Goal: Task Accomplishment & Management: Manage account settings

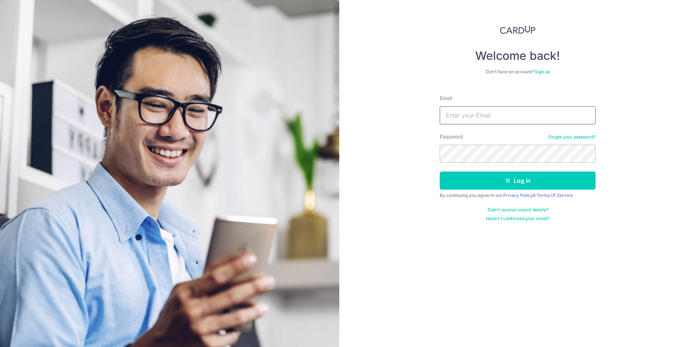
click at [529, 115] on input "Email" at bounding box center [518, 115] width 156 height 18
type input "liang_junren@hotmail.com"
click at [440, 172] on button "Log in" at bounding box center [518, 181] width 156 height 18
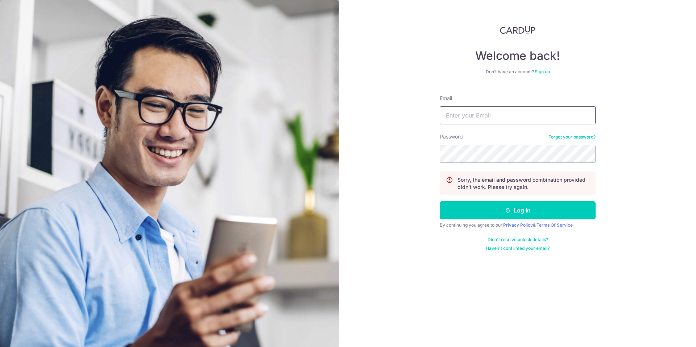
click at [542, 114] on input "Email" at bounding box center [518, 115] width 156 height 18
type input "[EMAIL_ADDRESS][DOMAIN_NAME]"
click at [440, 201] on button "Log in" at bounding box center [518, 210] width 156 height 18
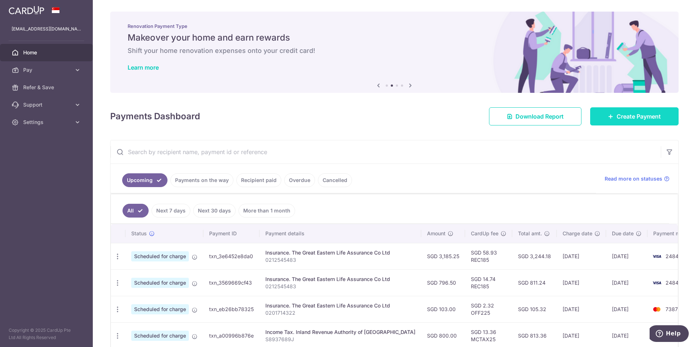
click at [626, 117] on span "Create Payment" at bounding box center [639, 116] width 44 height 9
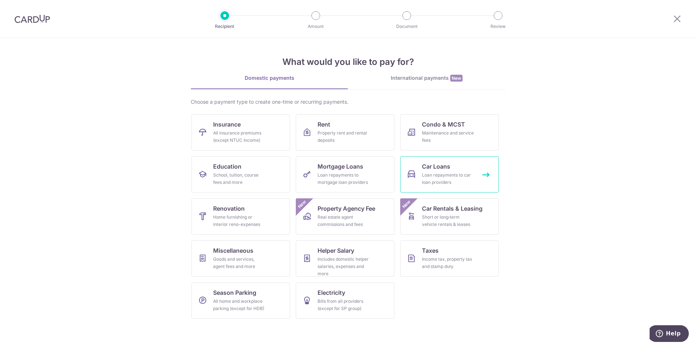
click at [435, 173] on div "Loan repayments to car loan providers" at bounding box center [448, 179] width 52 height 15
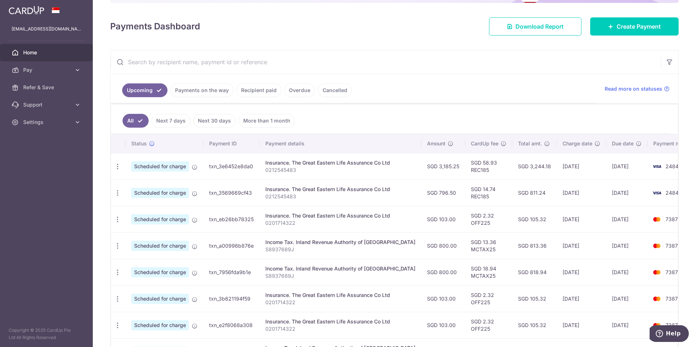
scroll to position [109, 0]
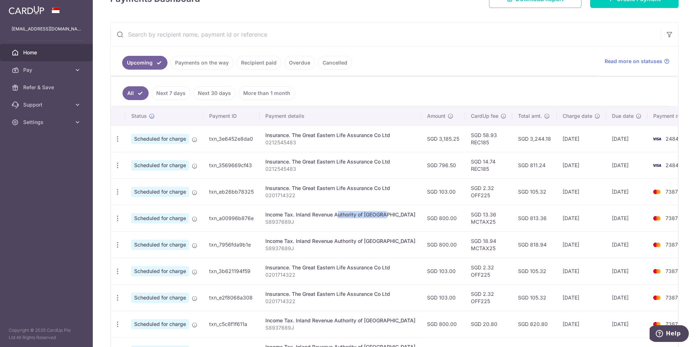
drag, startPoint x: 312, startPoint y: 215, endPoint x: 361, endPoint y: 212, distance: 49.4
click at [361, 212] on div "Income Tax. Inland Revenue Authority of Singapore" at bounding box center [341, 214] width 150 height 7
click at [40, 66] on link "Pay" at bounding box center [46, 69] width 93 height 17
click at [54, 86] on span "Payments" at bounding box center [47, 87] width 48 height 7
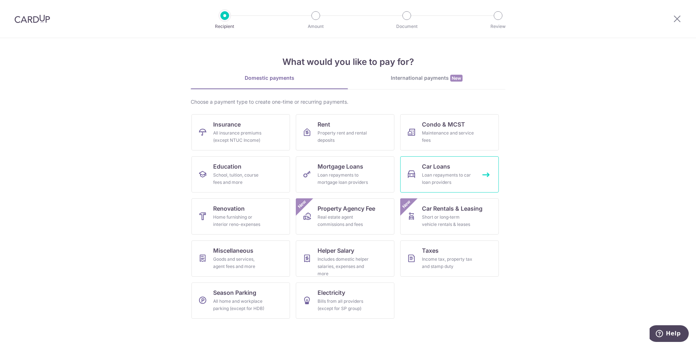
click at [434, 184] on div "Loan repayments to car loan providers" at bounding box center [448, 179] width 52 height 15
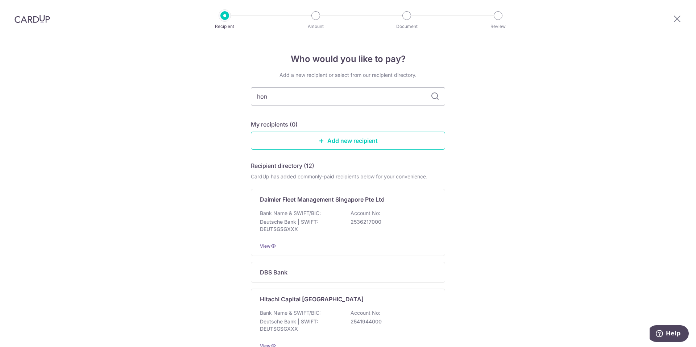
type input "hong"
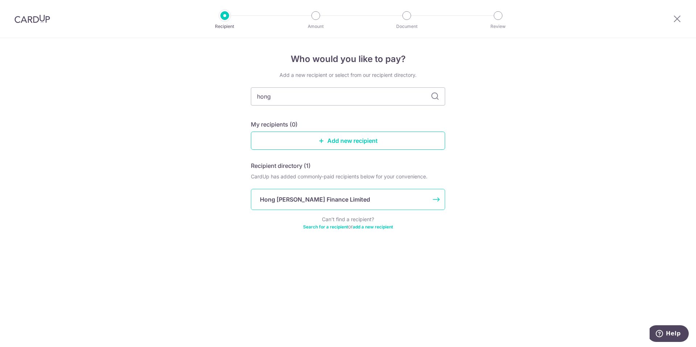
click at [366, 197] on div "Hong [PERSON_NAME] Finance Limited" at bounding box center [344, 199] width 168 height 9
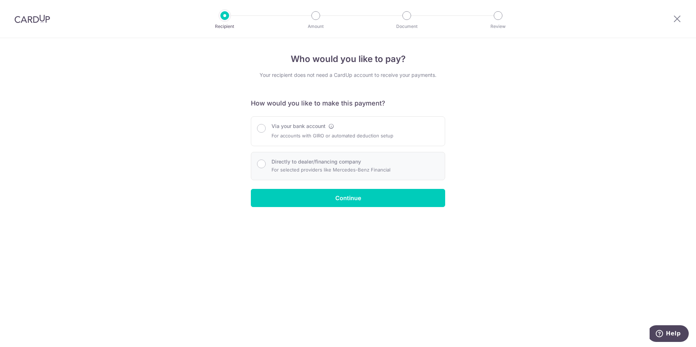
click at [370, 172] on p "For selected providers like Mercedes-Benz Financial" at bounding box center [331, 169] width 119 height 9
radio input "true"
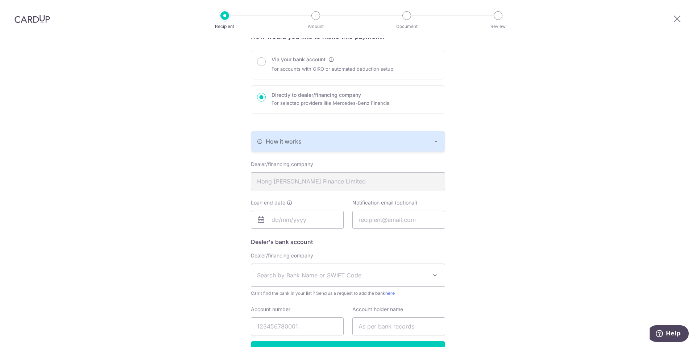
scroll to position [73, 0]
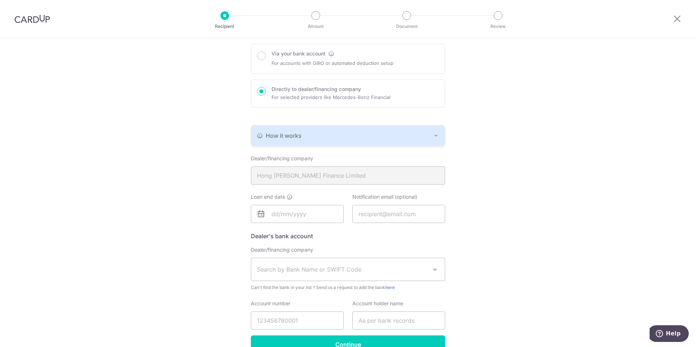
click at [425, 128] on button "How it works" at bounding box center [348, 136] width 194 height 20
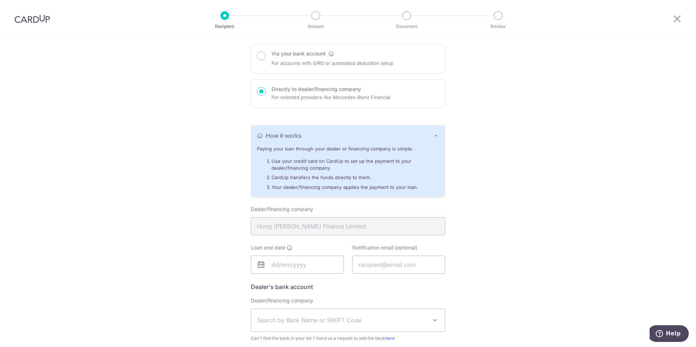
click at [425, 128] on button "How it works" at bounding box center [348, 136] width 194 height 20
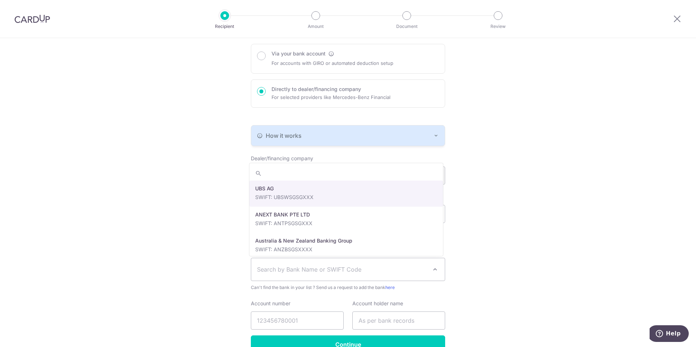
click at [378, 275] on span "Search by Bank Name or SWIFT Code" at bounding box center [348, 269] width 194 height 22
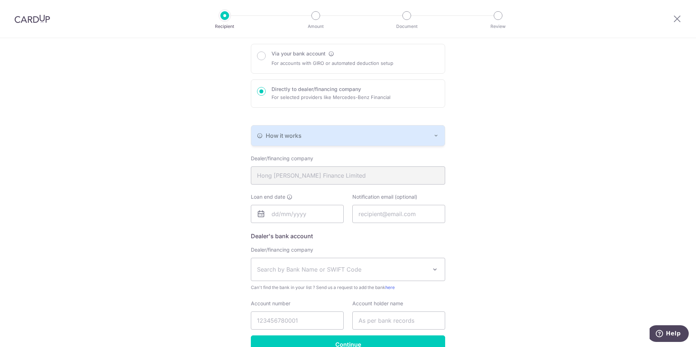
click at [487, 254] on div "Who would you like to pay? Your recipient does not need a CardUp account to rec…" at bounding box center [348, 177] width 696 height 422
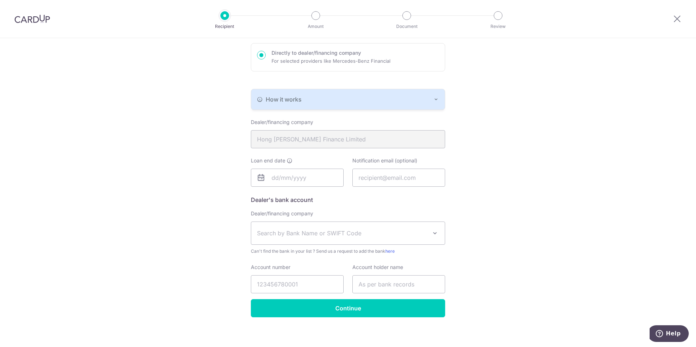
scroll to position [113, 0]
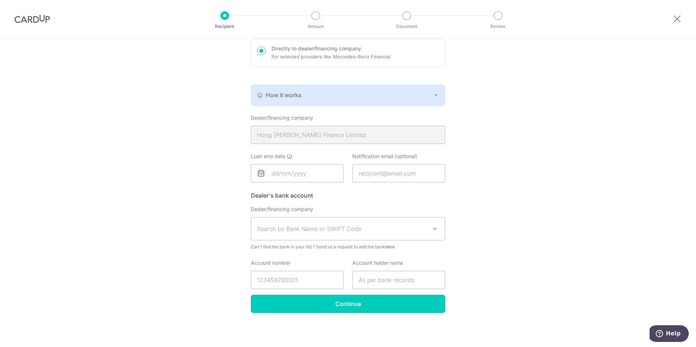
click at [328, 231] on span "Search by Bank Name or SWIFT Code" at bounding box center [342, 229] width 170 height 9
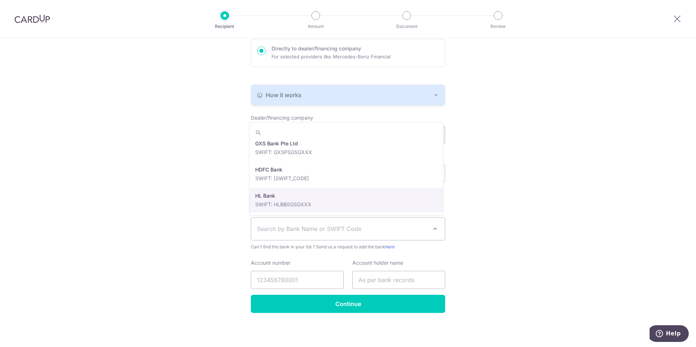
scroll to position [798, 0]
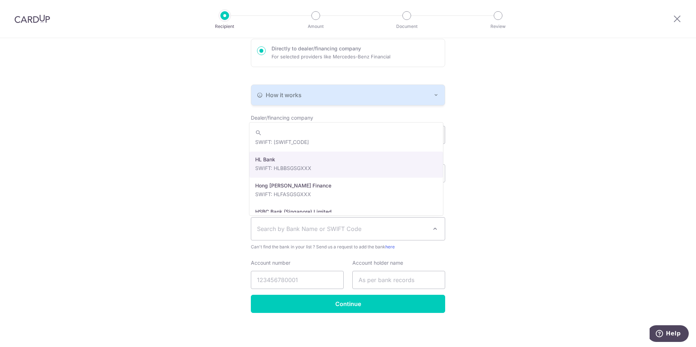
click at [369, 191] on h5 "Dealer's bank account" at bounding box center [348, 195] width 194 height 9
click at [296, 199] on h5 "Dealer's bank account" at bounding box center [348, 195] width 194 height 9
select select "23671"
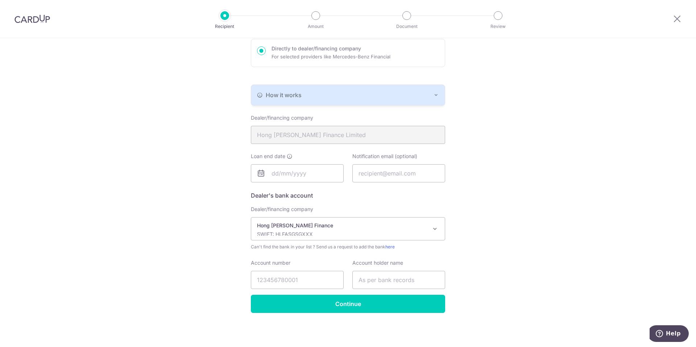
click at [478, 210] on div "Who would you like to pay? Your recipient does not need a CardUp account to rec…" at bounding box center [348, 136] width 696 height 422
click at [380, 274] on input "text" at bounding box center [399, 280] width 93 height 18
click at [400, 278] on input "text" at bounding box center [399, 280] width 93 height 18
click at [489, 280] on div "Who would you like to pay? Your recipient does not need a CardUp account to rec…" at bounding box center [348, 136] width 696 height 422
click at [302, 279] on input "Account number" at bounding box center [297, 280] width 93 height 18
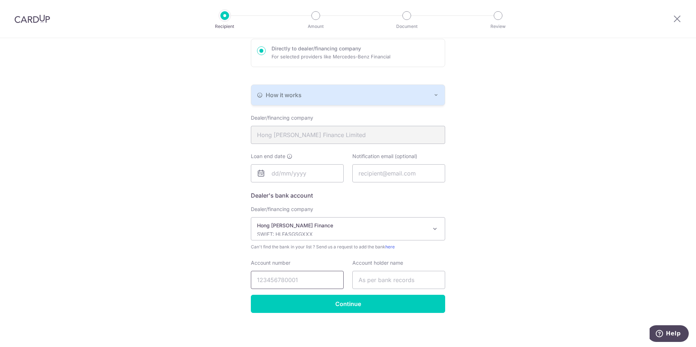
click at [303, 278] on input "Account number" at bounding box center [297, 280] width 93 height 18
click at [461, 271] on div "Who would you like to pay? Your recipient does not need a CardUp account to rec…" at bounding box center [348, 136] width 696 height 422
click at [426, 281] on input "text" at bounding box center [399, 280] width 93 height 18
type input "h"
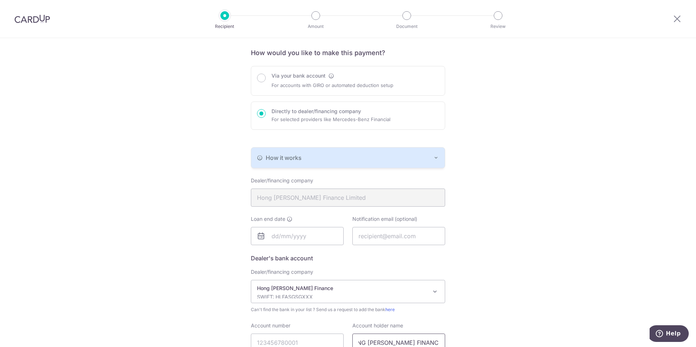
scroll to position [41, 0]
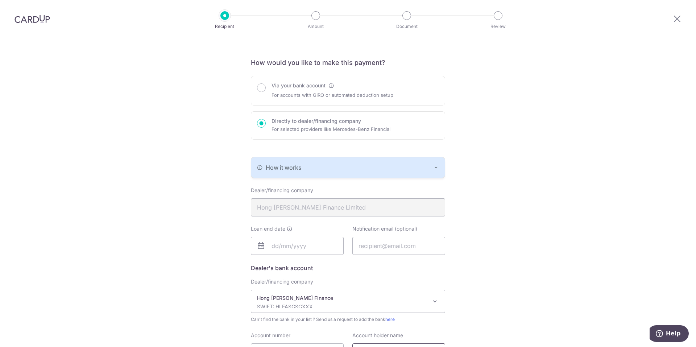
type input "HONG LEONG FINANCE LIMITED"
click at [433, 167] on icon "button" at bounding box center [436, 168] width 6 height 6
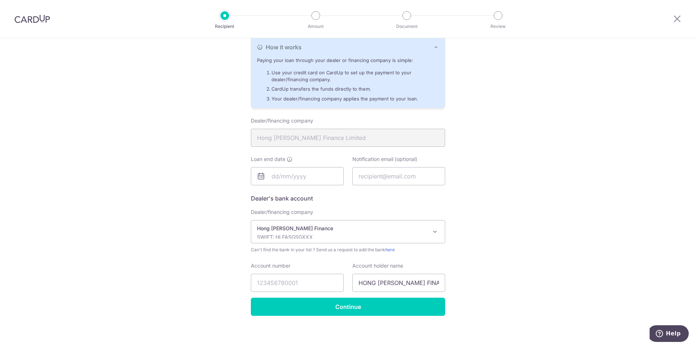
scroll to position [164, 0]
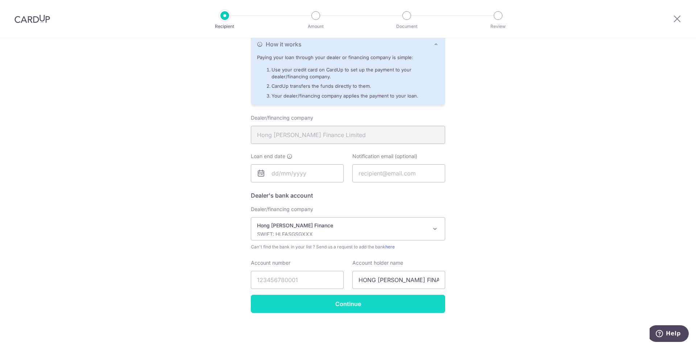
click at [380, 308] on input "Continue" at bounding box center [348, 304] width 194 height 18
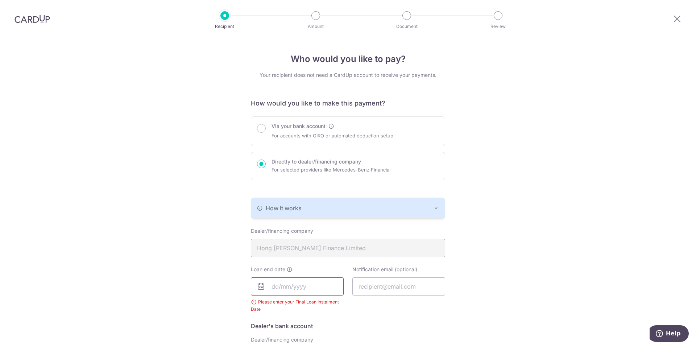
scroll to position [148, 0]
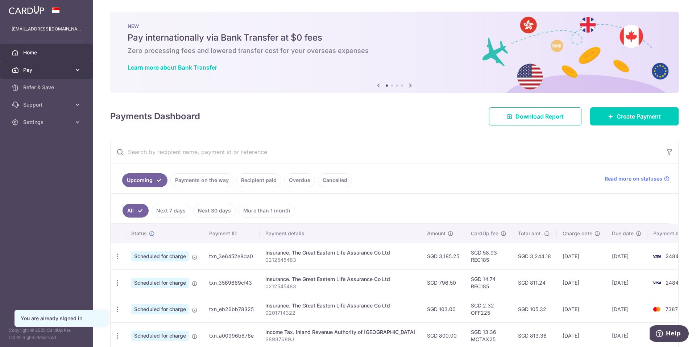
click at [29, 69] on span "Pay" at bounding box center [47, 69] width 48 height 7
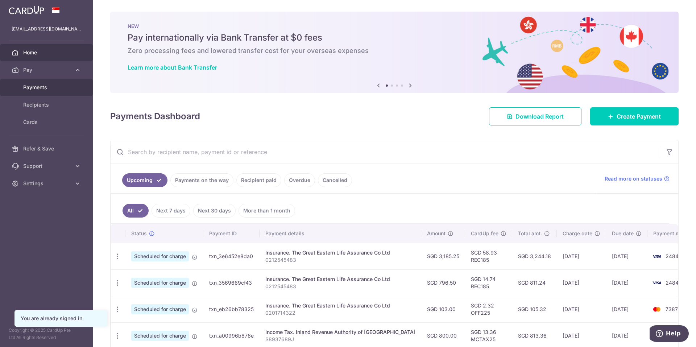
click at [52, 83] on link "Payments" at bounding box center [46, 87] width 93 height 17
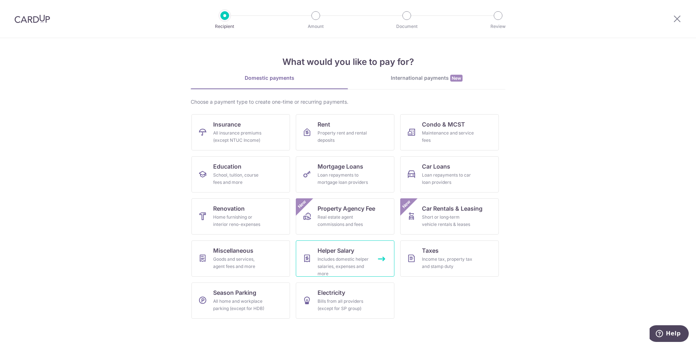
click at [374, 262] on link "Helper Salary Includes domestic helper salaries, expenses and more" at bounding box center [345, 258] width 99 height 36
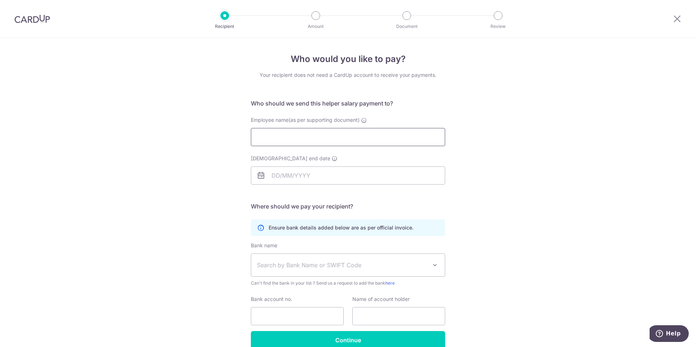
click at [349, 143] on input "Employee name(as per supporting document)" at bounding box center [348, 137] width 194 height 18
click at [511, 171] on div "Who would you like to pay? Your recipient does not need a CardUp account to rec…" at bounding box center [348, 210] width 696 height 345
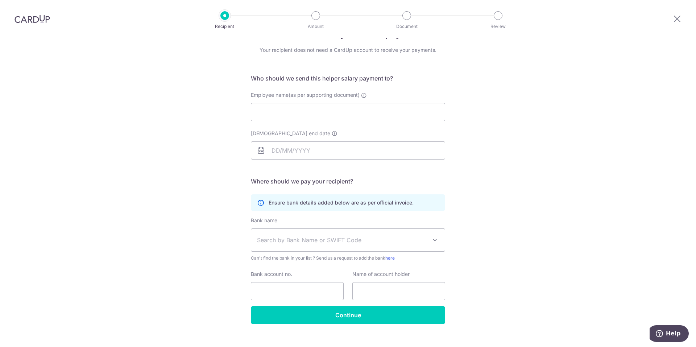
scroll to position [36, 0]
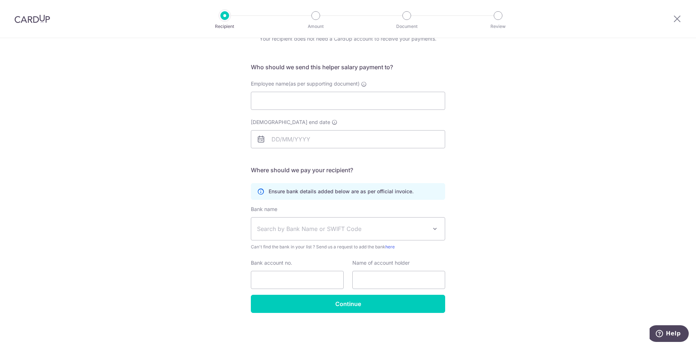
click at [320, 221] on span "Search by Bank Name or SWIFT Code" at bounding box center [348, 229] width 194 height 22
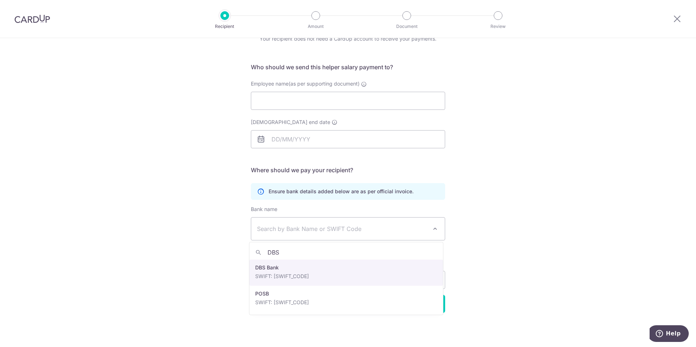
type input "DBS"
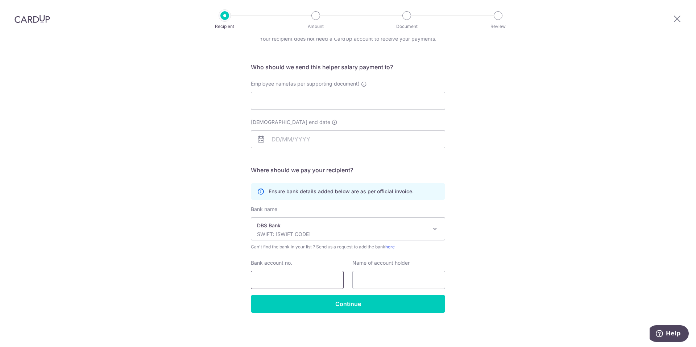
select select "6"
click at [293, 275] on input "Bank account no." at bounding box center [297, 280] width 93 height 18
click at [400, 279] on input "text" at bounding box center [399, 280] width 93 height 18
click at [284, 283] on input "Bank account no." at bounding box center [297, 280] width 93 height 18
click at [571, 248] on div "Who would you like to pay? Your recipient does not need a CardUp account to rec…" at bounding box center [348, 174] width 696 height 345
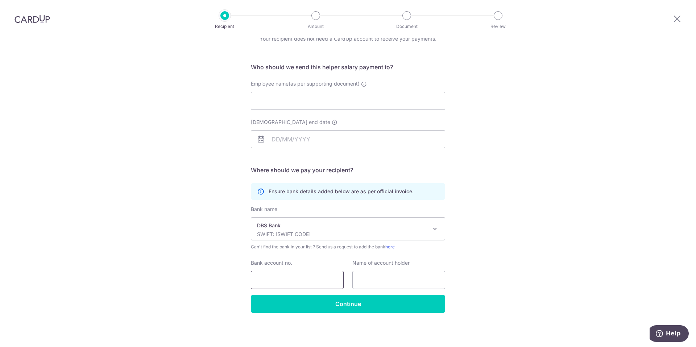
click at [264, 284] on input "Bank account no." at bounding box center [297, 280] width 93 height 18
type input "454595947"
click at [404, 280] on input "text" at bounding box center [399, 280] width 93 height 18
click at [554, 310] on div "Who would you like to pay? Your recipient does not need a CardUp account to rec…" at bounding box center [348, 174] width 696 height 345
click at [427, 286] on input "DEVI YULIANTO" at bounding box center [399, 280] width 93 height 18
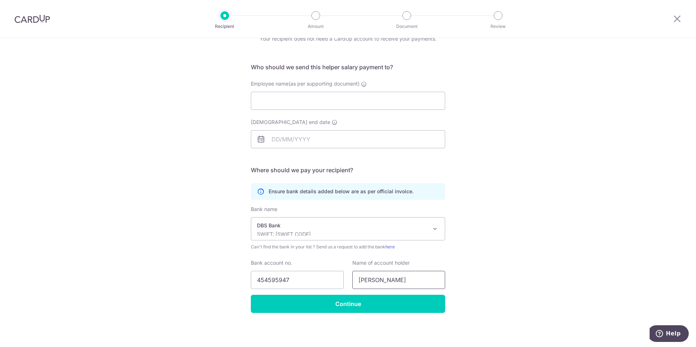
type input "DEVI YULIANA"
click at [333, 231] on p "SWIFT: DBSSSGSGXXX" at bounding box center [342, 234] width 170 height 7
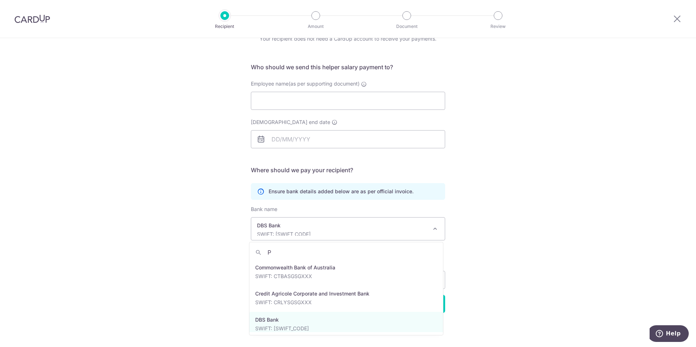
scroll to position [0, 0]
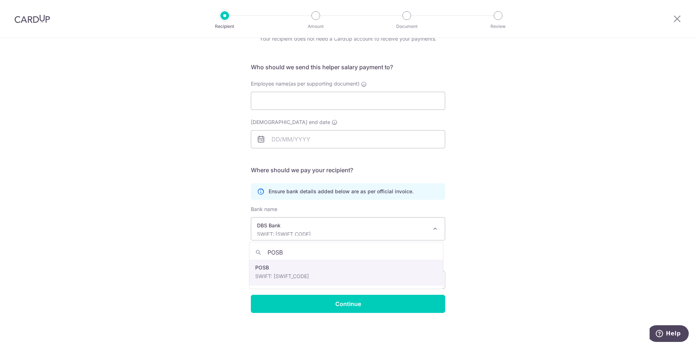
type input "POSB"
select select "19"
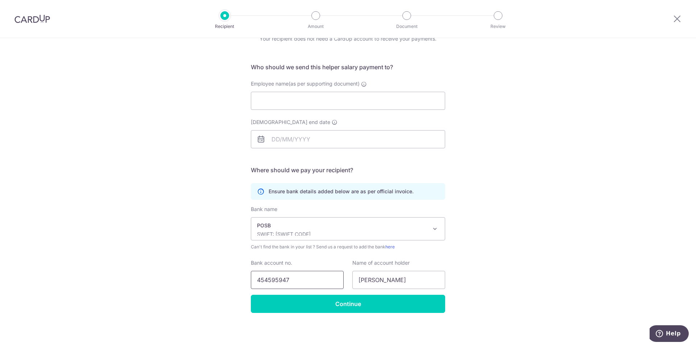
click at [322, 277] on input "454595947" at bounding box center [297, 280] width 93 height 18
click at [304, 98] on input "Employee name(as per supporting document)" at bounding box center [348, 101] width 194 height 18
type input "d"
type input "DEVI YULIANA"
click at [304, 141] on input "Employment contract end date" at bounding box center [348, 139] width 194 height 18
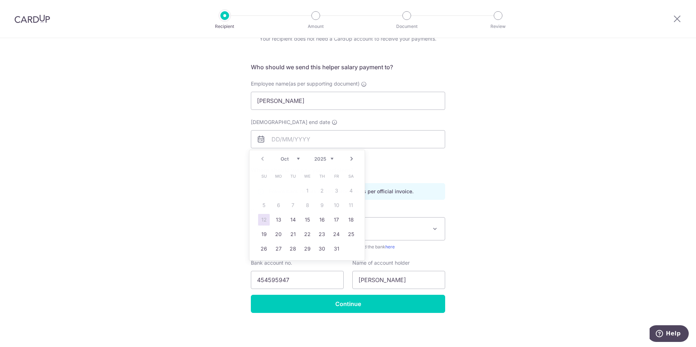
click at [461, 170] on div "Who would you like to pay? Your recipient does not need a CardUp account to rec…" at bounding box center [348, 174] width 696 height 345
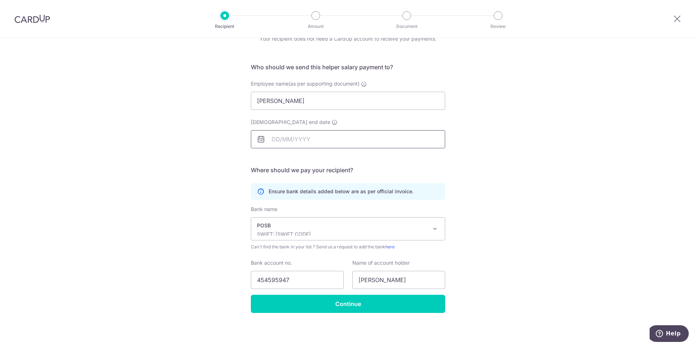
click at [282, 139] on input "Employment contract end date" at bounding box center [348, 139] width 194 height 18
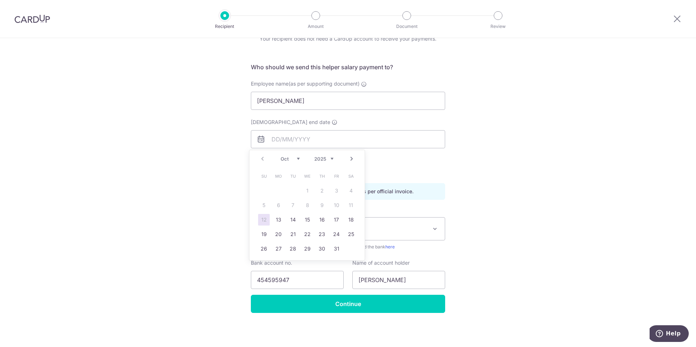
click at [324, 160] on select "2025 2026 2027 2028 2029 2030 2031 2032 2033 2034 2035" at bounding box center [323, 159] width 19 height 6
click at [289, 159] on select "Jan Feb Mar Apr May Jun Jul Aug Sep Oct Nov Dec" at bounding box center [290, 159] width 19 height 6
click at [338, 237] on link "26" at bounding box center [337, 235] width 12 height 12
type input "[DATE]"
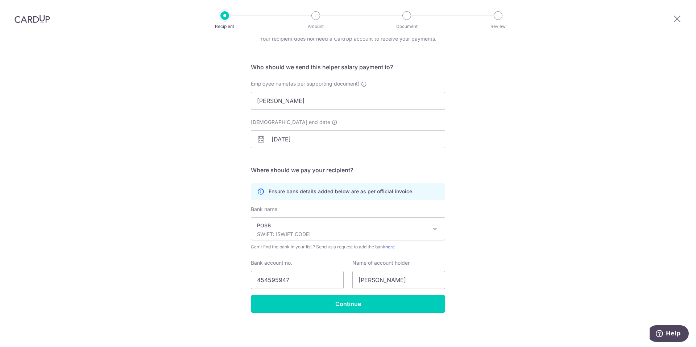
click at [427, 310] on input "Continue" at bounding box center [348, 304] width 194 height 18
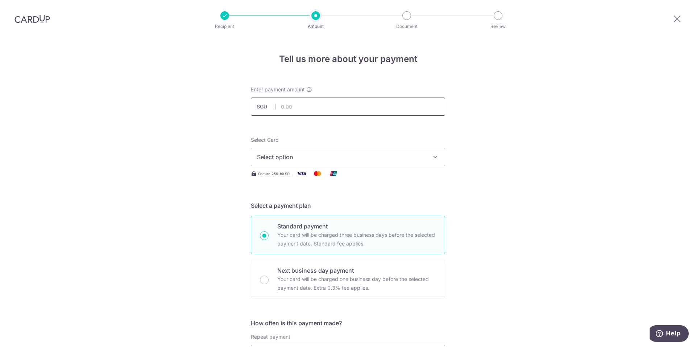
click at [319, 104] on input "text" at bounding box center [348, 107] width 194 height 18
type input "669.23"
click at [426, 161] on button "Select option" at bounding box center [348, 157] width 194 height 18
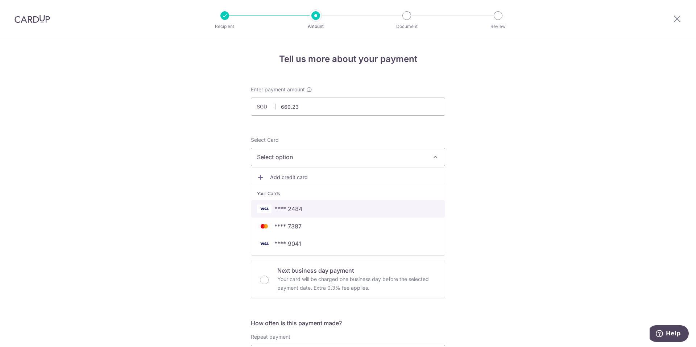
click at [379, 210] on span "**** 2484" at bounding box center [348, 209] width 182 height 9
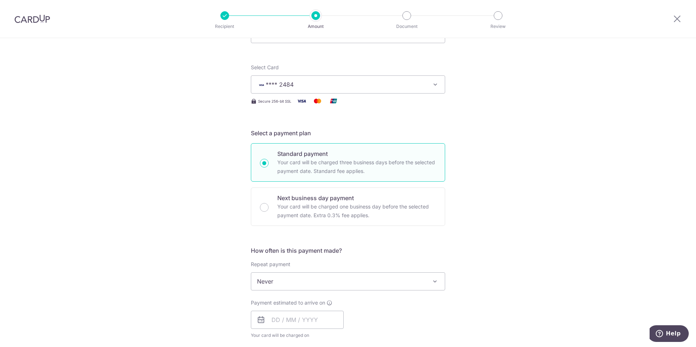
scroll to position [109, 0]
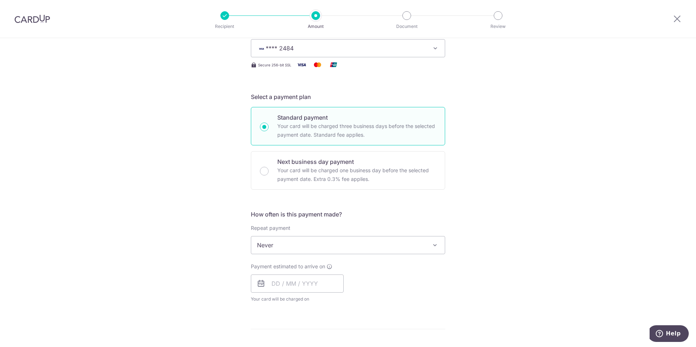
click at [420, 248] on span "Never" at bounding box center [348, 245] width 194 height 17
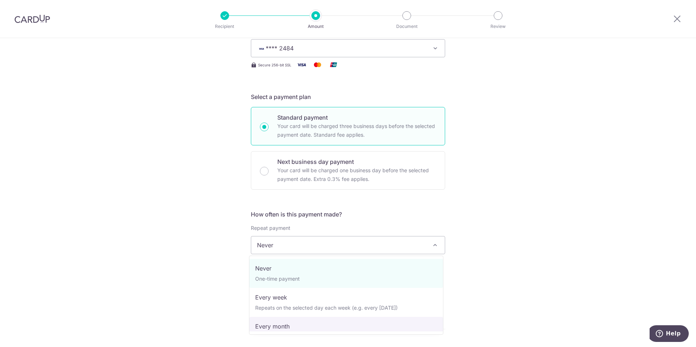
select select "3"
type input "[DATE]"
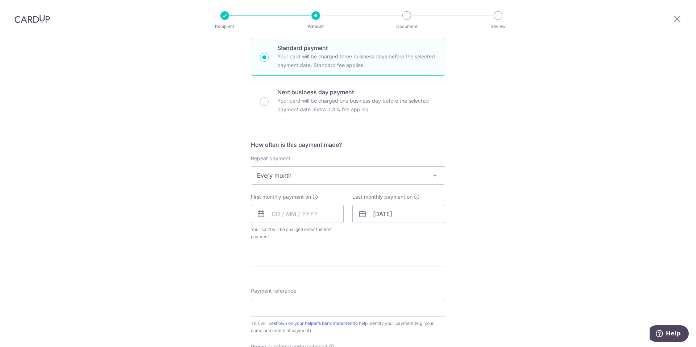
scroll to position [181, 0]
click at [291, 216] on input "text" at bounding box center [297, 211] width 93 height 18
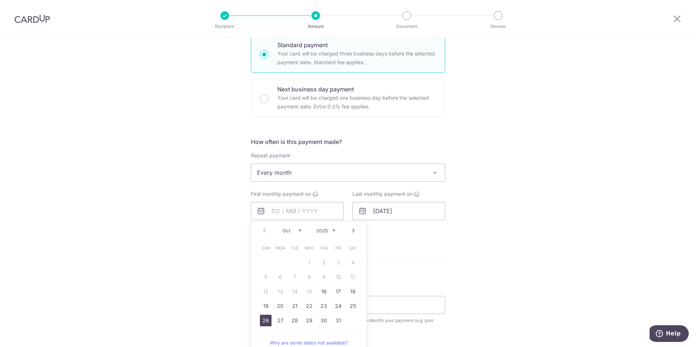
click at [267, 321] on link "26" at bounding box center [266, 321] width 12 height 12
type input "[DATE]"
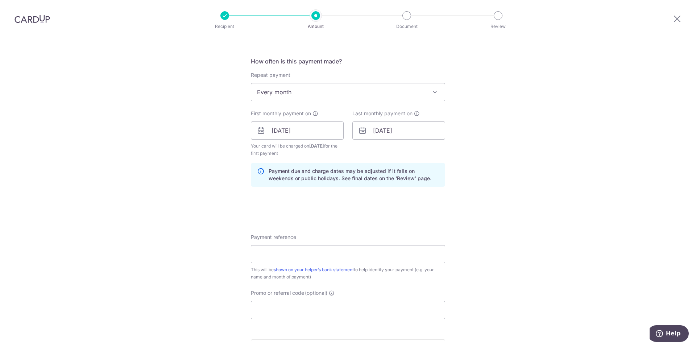
scroll to position [290, 0]
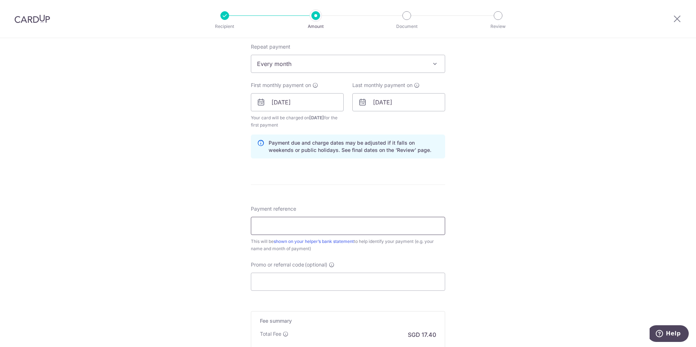
click at [395, 230] on input "Payment reference" at bounding box center [348, 226] width 194 height 18
click at [549, 246] on div "Tell us more about your payment Enter payment amount SGD 669.23 669.23 Recipien…" at bounding box center [348, 94] width 696 height 693
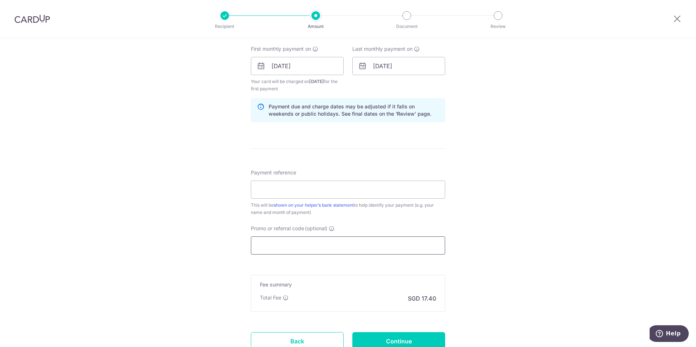
click at [298, 246] on input "Promo or referral code (optional)" at bounding box center [348, 246] width 194 height 18
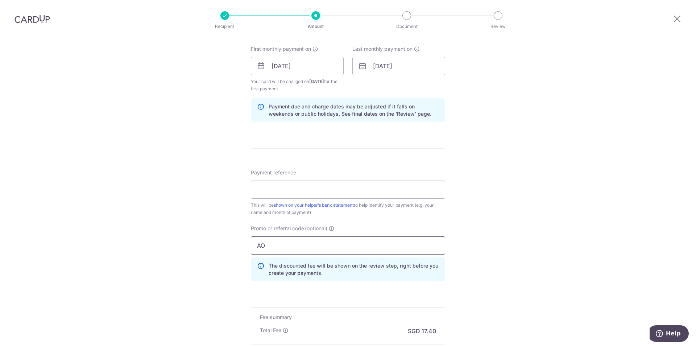
type input "A"
type input "OFF225"
click at [295, 193] on input "Payment reference" at bounding box center [348, 190] width 194 height 18
type input "s"
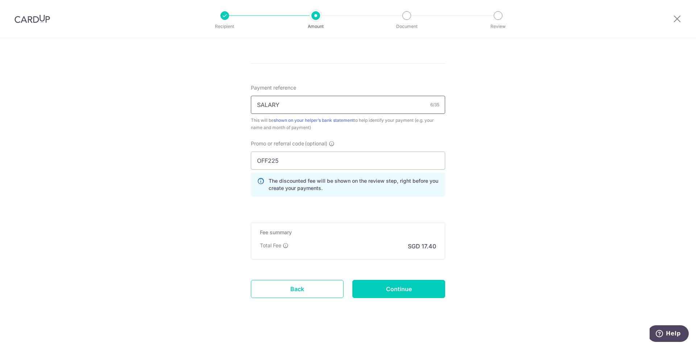
scroll to position [417, 0]
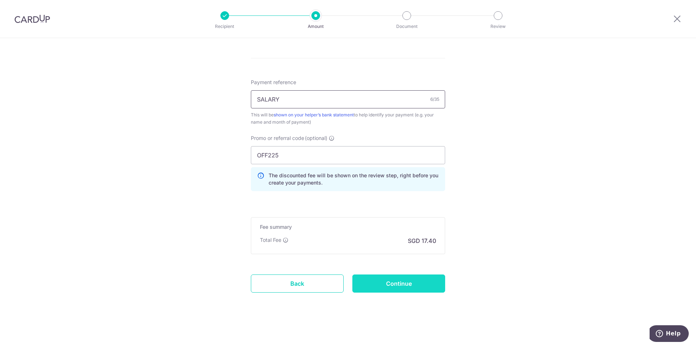
type input "SALARY"
click at [421, 292] on input "Continue" at bounding box center [399, 284] width 93 height 18
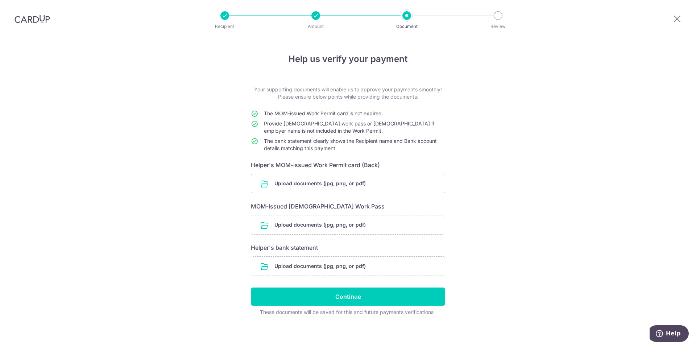
click at [346, 185] on input "file" at bounding box center [348, 183] width 194 height 19
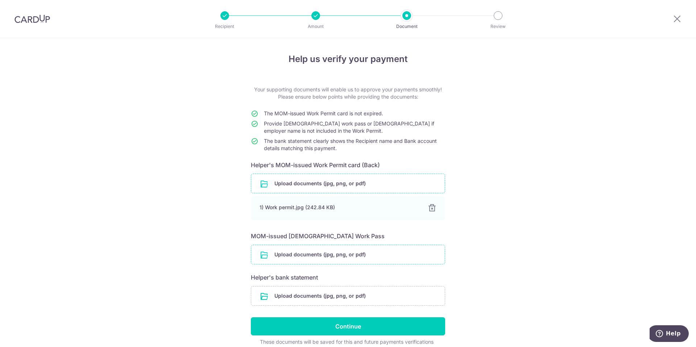
click at [360, 249] on input "file" at bounding box center [348, 254] width 194 height 19
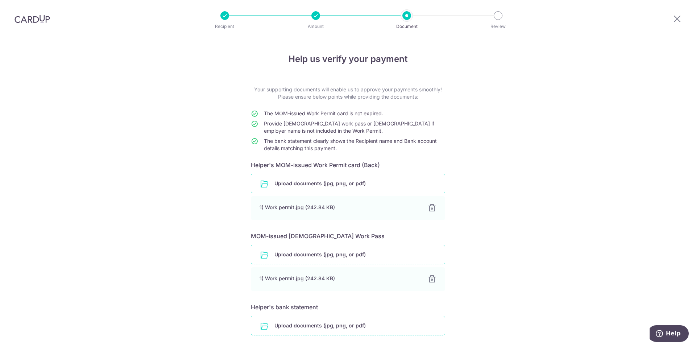
click at [351, 327] on input "file" at bounding box center [348, 325] width 194 height 19
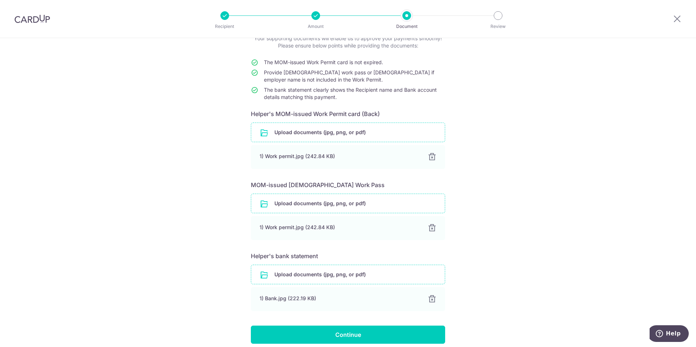
scroll to position [92, 0]
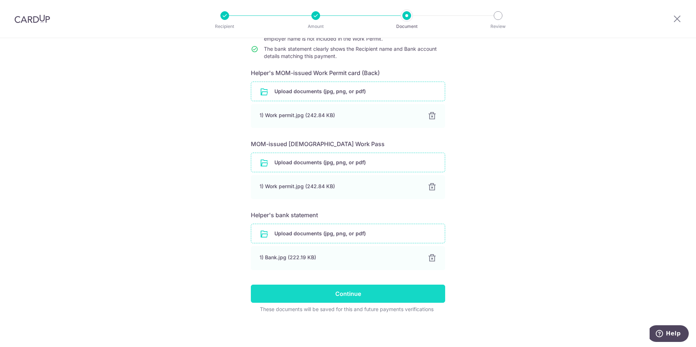
click at [437, 293] on input "Continue" at bounding box center [348, 294] width 194 height 18
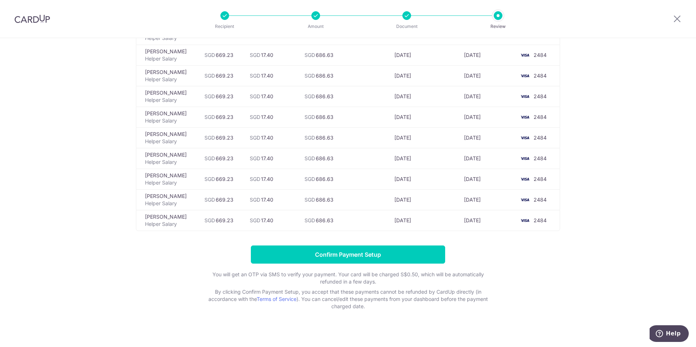
scroll to position [260, 0]
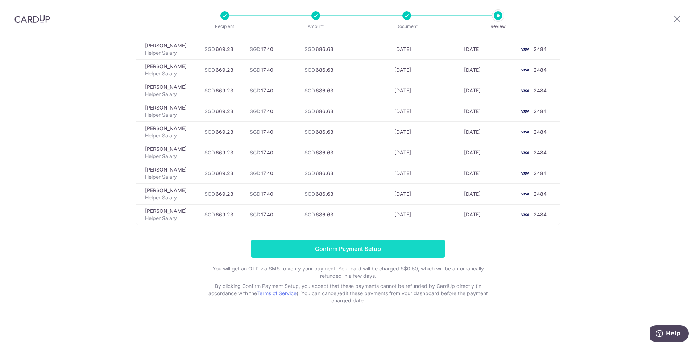
click at [404, 249] on input "Confirm Payment Setup" at bounding box center [348, 249] width 194 height 18
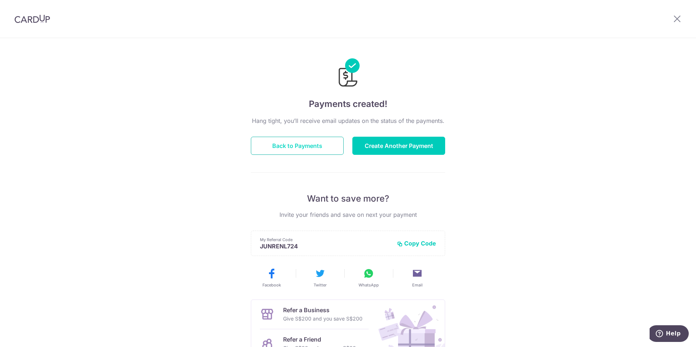
click at [320, 143] on button "Back to Payments" at bounding box center [297, 146] width 93 height 18
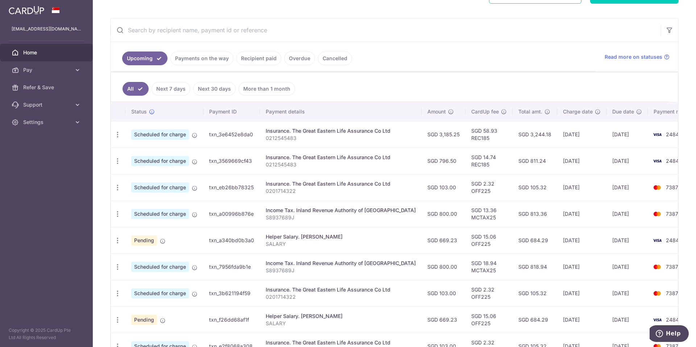
scroll to position [145, 0]
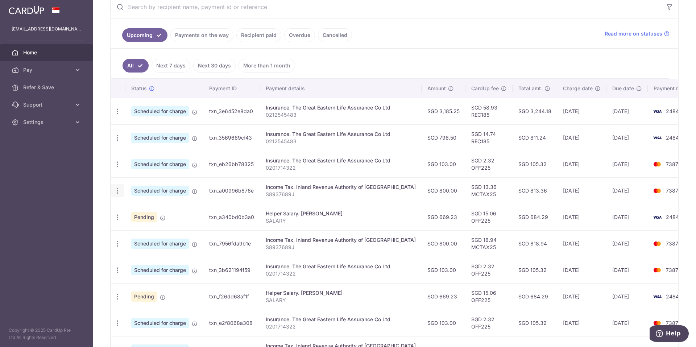
click at [118, 192] on icon "button" at bounding box center [118, 191] width 8 height 8
click at [153, 212] on span "Update payment" at bounding box center [156, 210] width 49 height 9
radio input "true"
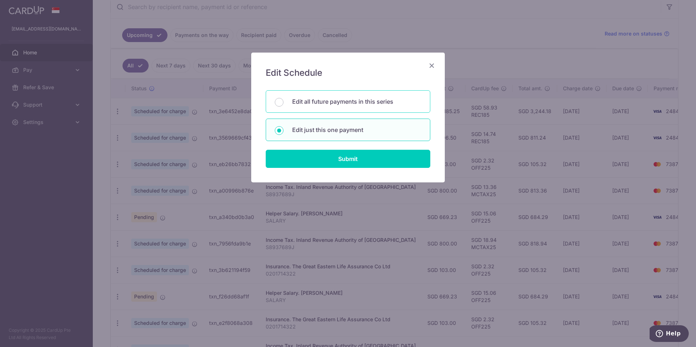
click at [380, 107] on div "Edit all future payments in this series" at bounding box center [348, 101] width 165 height 22
radio input "true"
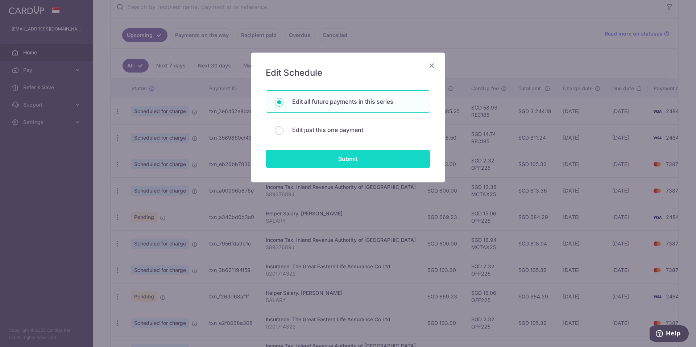
click at [340, 163] on input "Submit" at bounding box center [348, 159] width 165 height 18
radio input "true"
type input "800.00"
type input "S8937689J"
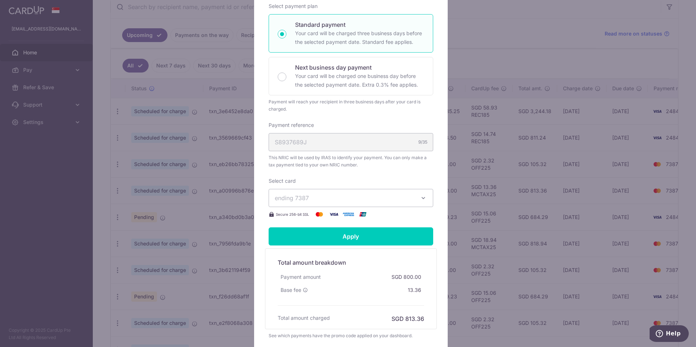
click at [379, 198] on span "ending 7387" at bounding box center [344, 198] width 139 height 9
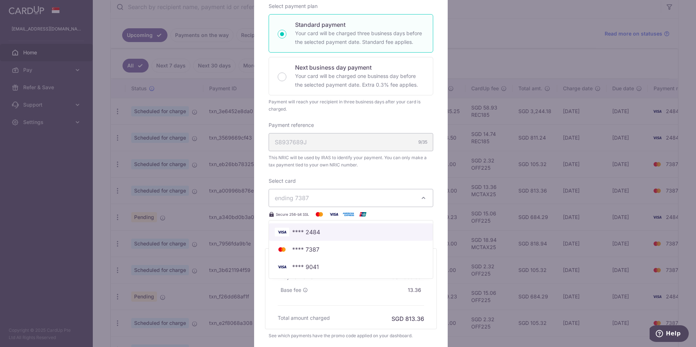
click at [337, 235] on span "**** 2484" at bounding box center [351, 232] width 152 height 9
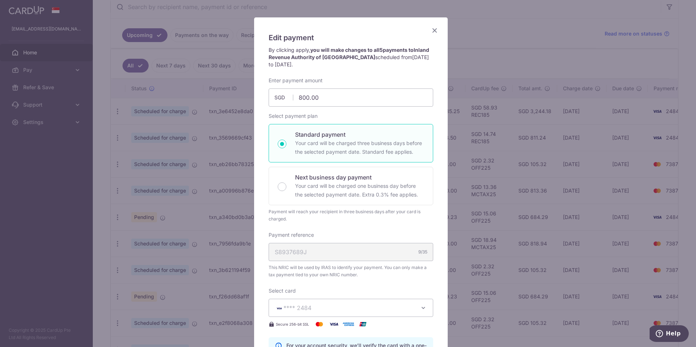
scroll to position [0, 0]
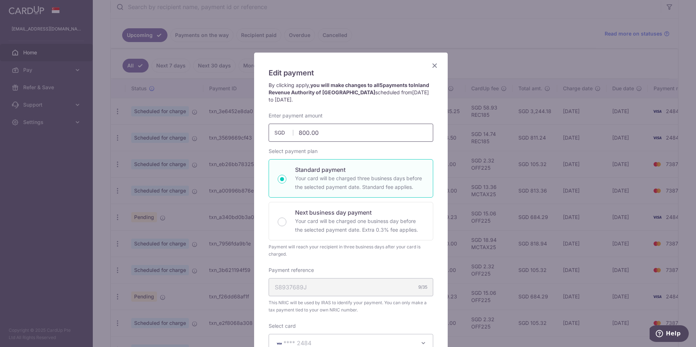
click at [326, 131] on input "800.00" at bounding box center [351, 133] width 165 height 18
drag, startPoint x: 326, startPoint y: 131, endPoint x: 237, endPoint y: 131, distance: 89.2
click at [237, 131] on div "Edit payment By clicking apply, you will make changes to all 5 payments to Inla…" at bounding box center [348, 173] width 696 height 347
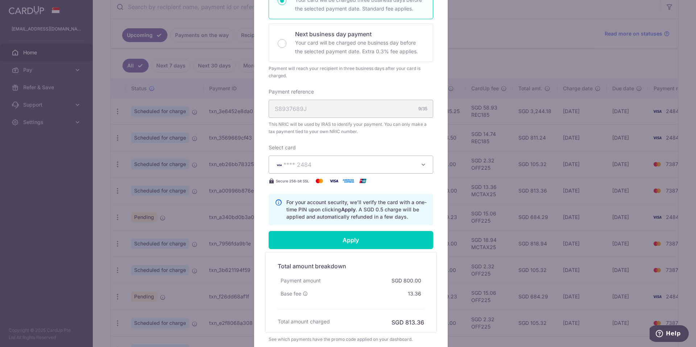
scroll to position [181, 0]
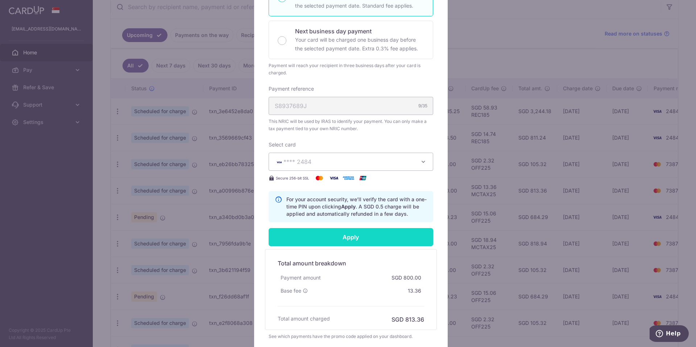
type input "1,922.84"
click at [358, 237] on form "By clicking apply, you will make changes to all 5 payments to Inland Revenue Au…" at bounding box center [351, 120] width 165 height 440
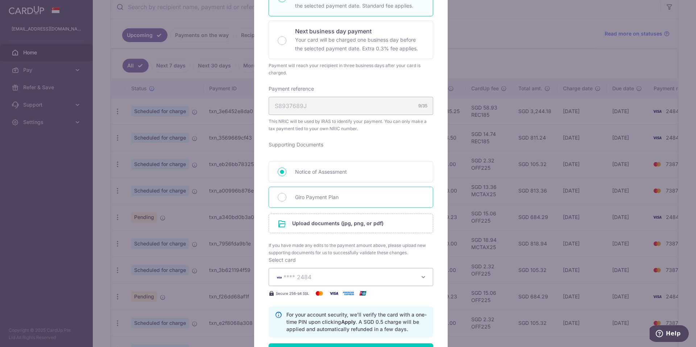
click at [346, 197] on span "Giro Payment Plan" at bounding box center [359, 197] width 129 height 9
click at [287, 197] on input "Giro Payment Plan" at bounding box center [282, 197] width 9 height 9
radio input "true"
click at [344, 215] on input "file" at bounding box center [351, 223] width 164 height 19
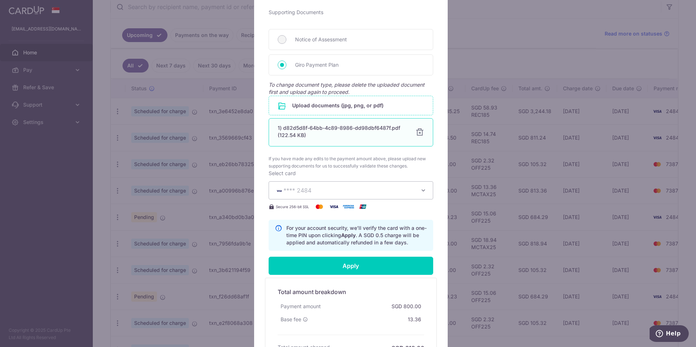
scroll to position [363, 0]
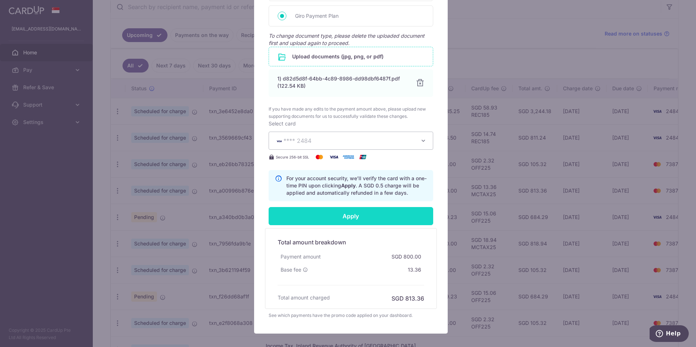
click at [387, 217] on input "Apply" at bounding box center [351, 216] width 165 height 18
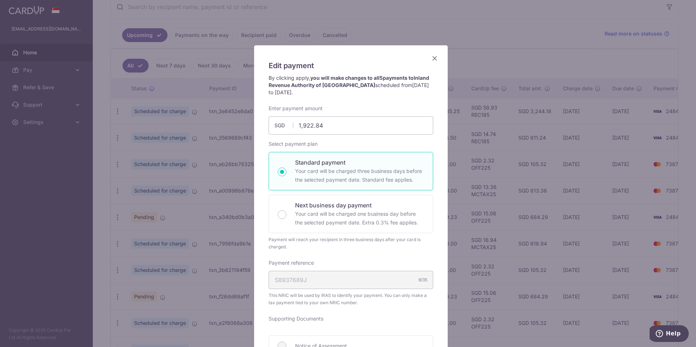
scroll to position [0, 0]
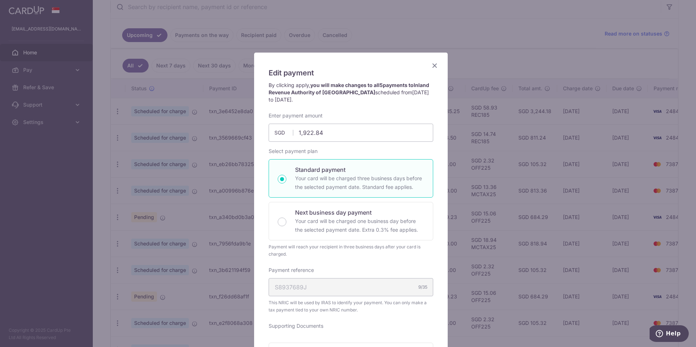
click at [432, 65] on icon "Close" at bounding box center [435, 65] width 9 height 9
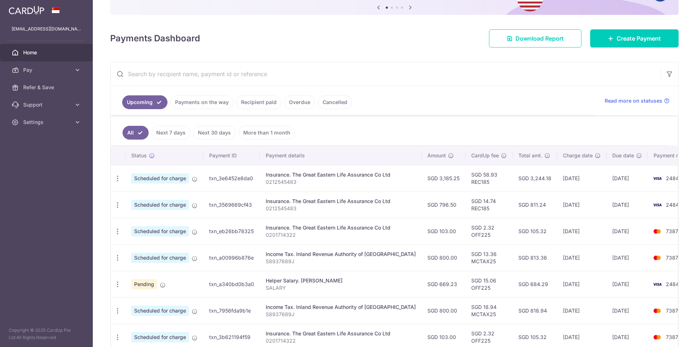
scroll to position [181, 0]
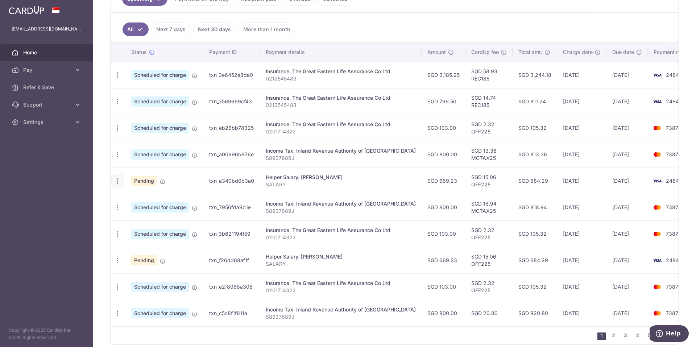
click at [118, 182] on icon "button" at bounding box center [118, 181] width 8 height 8
click at [146, 198] on span "Update payment" at bounding box center [156, 201] width 49 height 9
radio input "true"
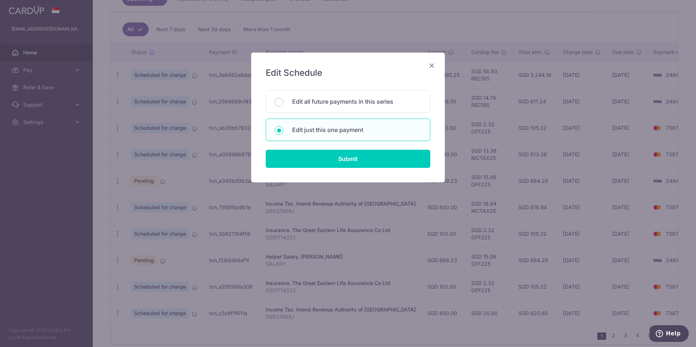
click at [432, 68] on icon "Close" at bounding box center [432, 65] width 9 height 9
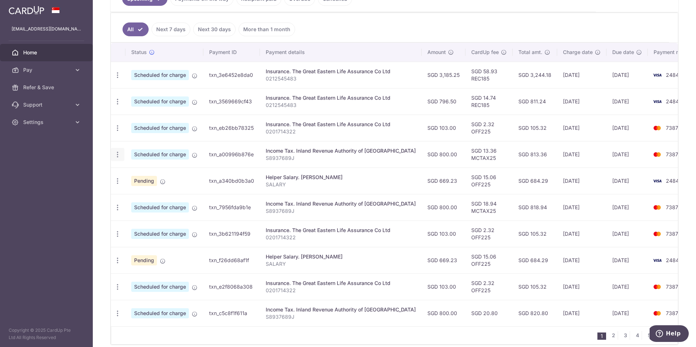
click at [116, 155] on icon "button" at bounding box center [118, 155] width 8 height 8
click at [158, 177] on span "Update payment" at bounding box center [156, 174] width 49 height 9
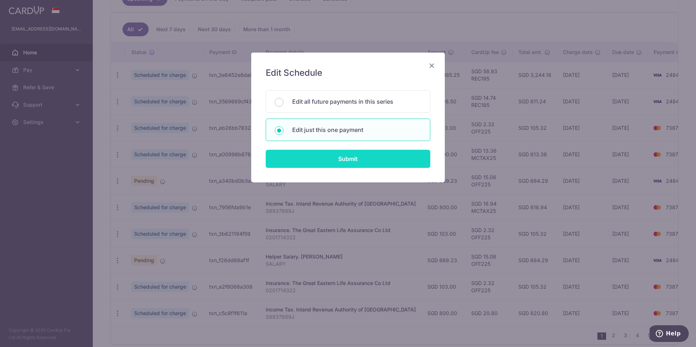
click at [334, 157] on input "Submit" at bounding box center [348, 159] width 165 height 18
radio input "true"
type input "800.00"
type input "[DATE]"
type input "S8937689J"
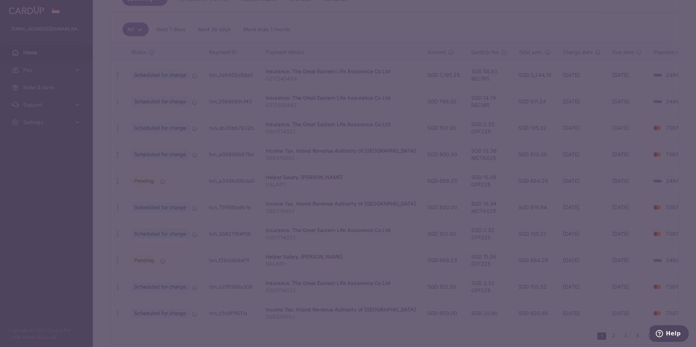
type input "MCTAX25"
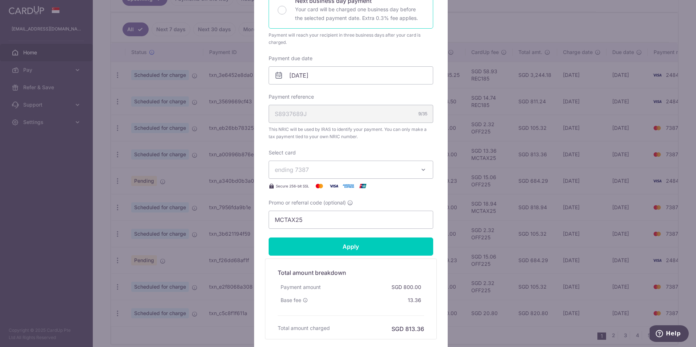
scroll to position [218, 0]
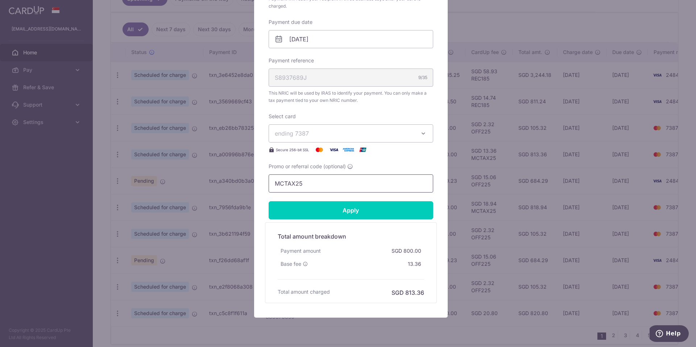
drag, startPoint x: 364, startPoint y: 183, endPoint x: 160, endPoint y: 172, distance: 204.2
click at [160, 172] on div "Edit payment By clicking apply, you will make changes to all payments to Inland…" at bounding box center [348, 173] width 696 height 347
type input "OFF225"
click at [300, 204] on input "Apply" at bounding box center [351, 210] width 165 height 18
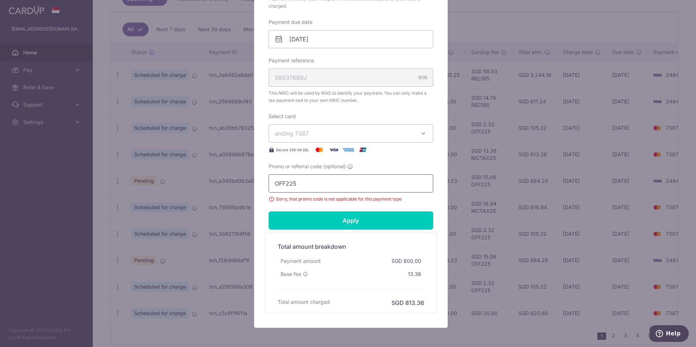
drag, startPoint x: 307, startPoint y: 187, endPoint x: 230, endPoint y: 185, distance: 76.2
click at [230, 185] on div "Edit payment By clicking apply, you will make changes to all payments to Inland…" at bounding box center [348, 173] width 696 height 347
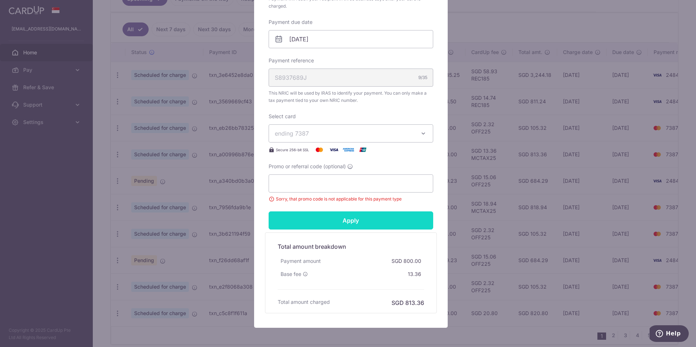
click at [322, 220] on input "Apply" at bounding box center [351, 220] width 165 height 18
click at [379, 218] on input "Apply" at bounding box center [351, 220] width 165 height 18
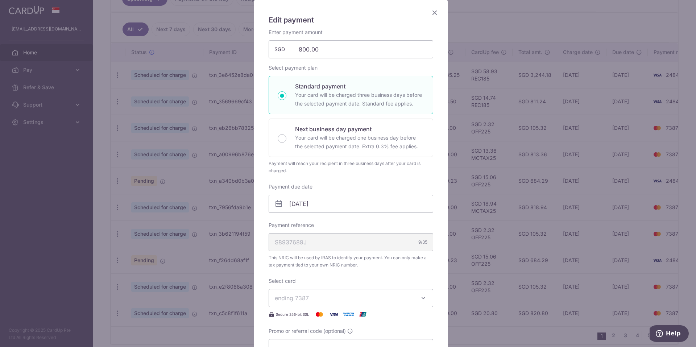
scroll to position [36, 0]
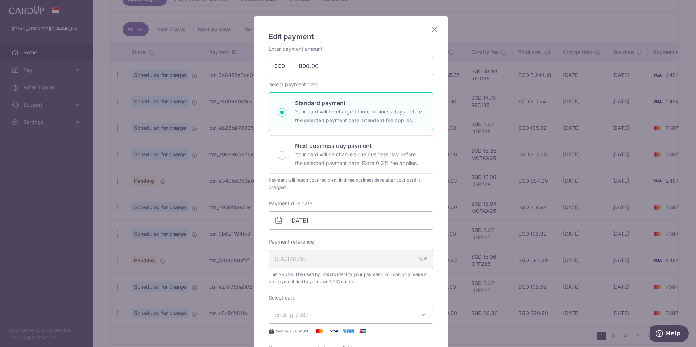
click at [432, 28] on icon "Close" at bounding box center [435, 29] width 9 height 9
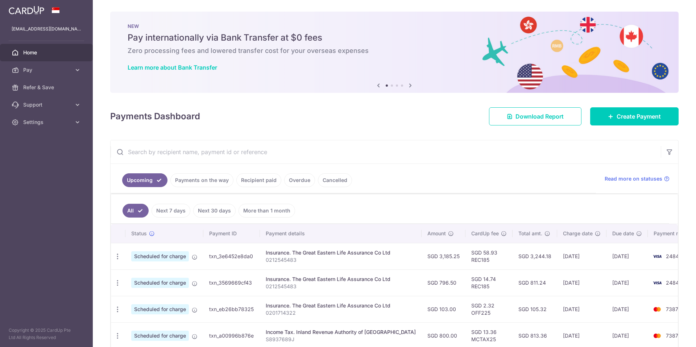
scroll to position [181, 0]
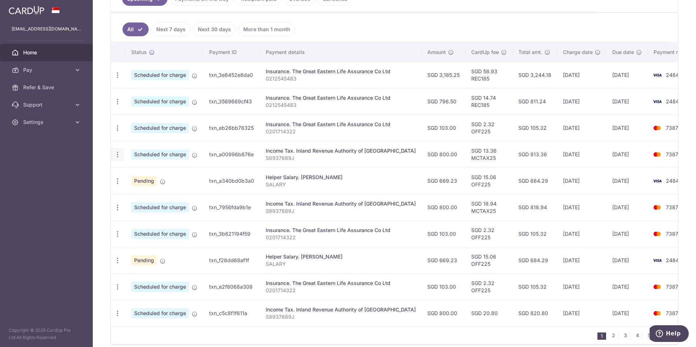
click at [118, 157] on icon "button" at bounding box center [118, 155] width 8 height 8
click at [133, 170] on span "Update payment" at bounding box center [156, 174] width 49 height 9
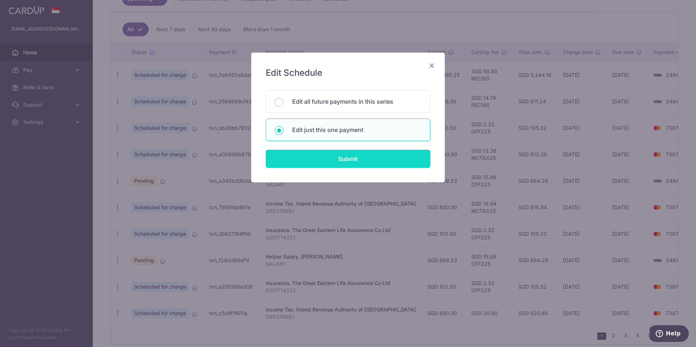
click at [326, 163] on input "Submit" at bounding box center [348, 159] width 165 height 18
radio input "true"
type input "800.00"
type input "[DATE]"
type input "S8937689J"
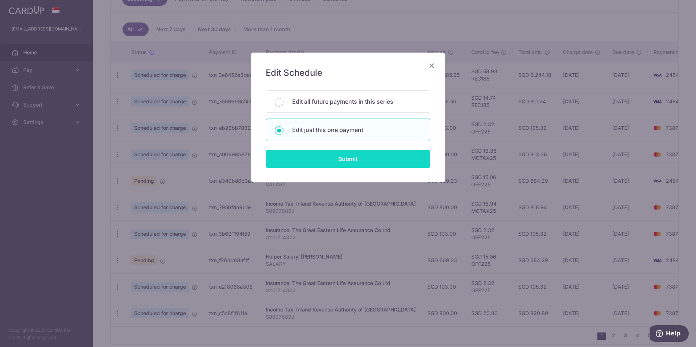
type input "MCTAX25"
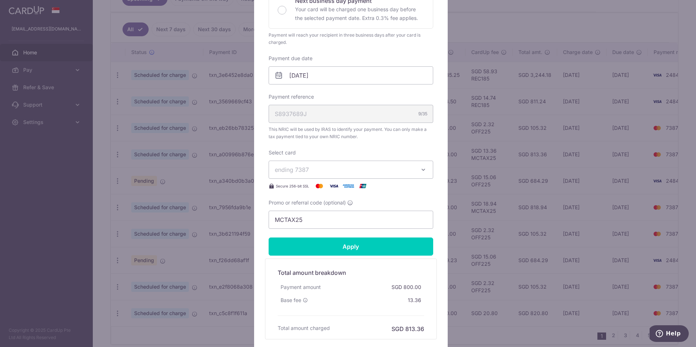
click at [338, 173] on span "ending 7387" at bounding box center [344, 169] width 139 height 9
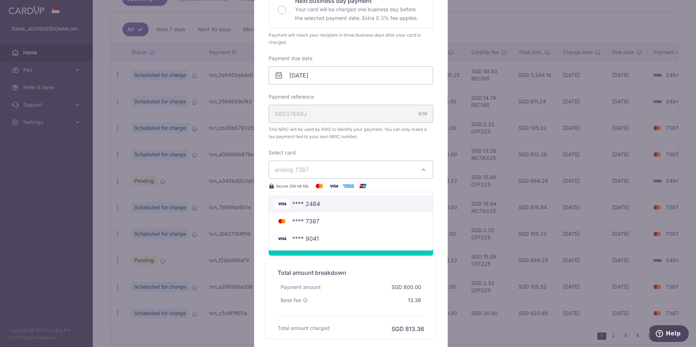
click at [335, 203] on span "**** 2484" at bounding box center [351, 204] width 152 height 9
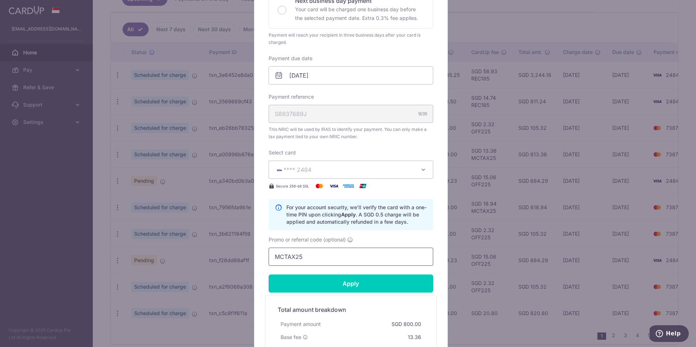
drag, startPoint x: 321, startPoint y: 249, endPoint x: 228, endPoint y: 255, distance: 93.4
click at [228, 255] on div "Edit payment By clicking apply, you will make changes to all payments to Inland…" at bounding box center [348, 173] width 696 height 347
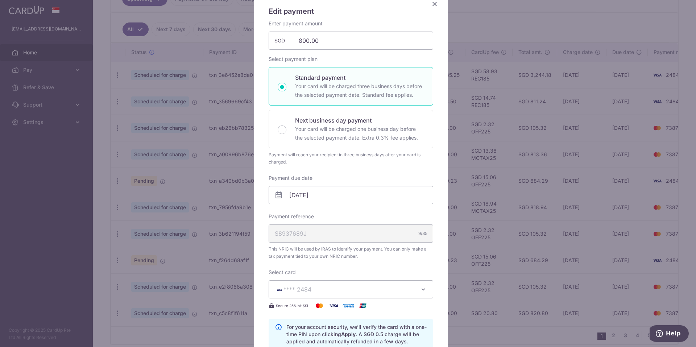
scroll to position [0, 0]
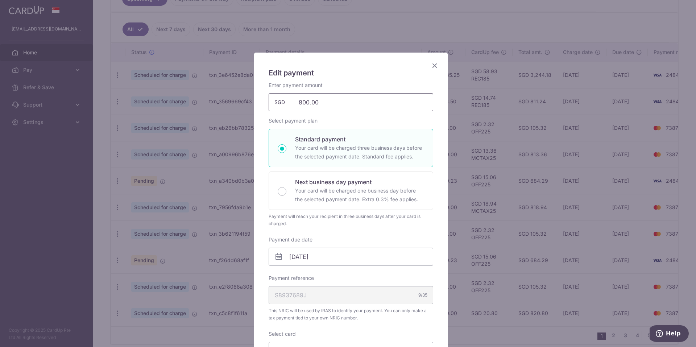
drag, startPoint x: 317, startPoint y: 100, endPoint x: 200, endPoint y: 91, distance: 117.5
click at [200, 91] on div "Edit payment By clicking apply, you will make changes to all payments to Inland…" at bounding box center [348, 173] width 696 height 347
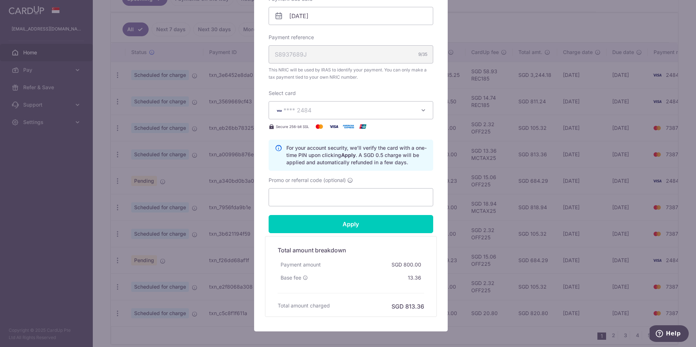
scroll to position [254, 0]
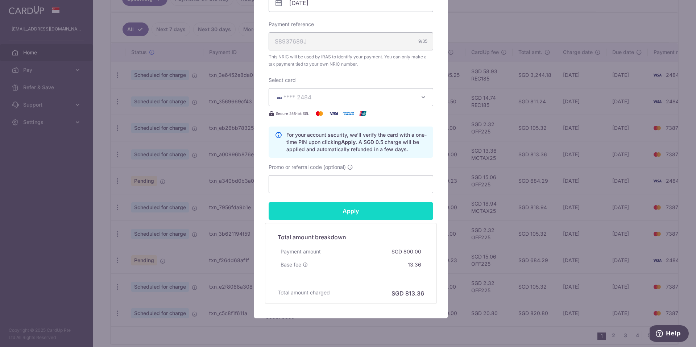
type input "1,922.84"
click at [358, 217] on form "By clicking apply, you will make changes to all payments to Inland Revenue Auth…" at bounding box center [351, 66] width 165 height 476
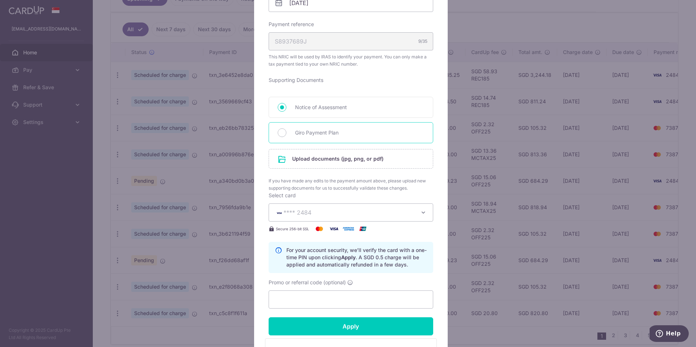
click at [343, 133] on span "Giro Payment Plan" at bounding box center [359, 132] width 129 height 9
click at [287, 133] on input "Giro Payment Plan" at bounding box center [282, 132] width 9 height 9
radio input "true"
click at [334, 156] on input "file" at bounding box center [351, 158] width 164 height 19
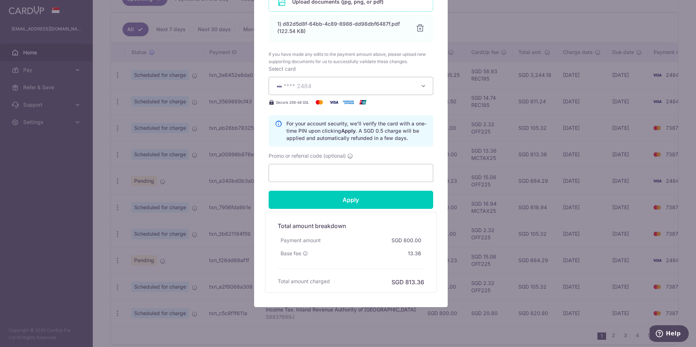
scroll to position [435, 0]
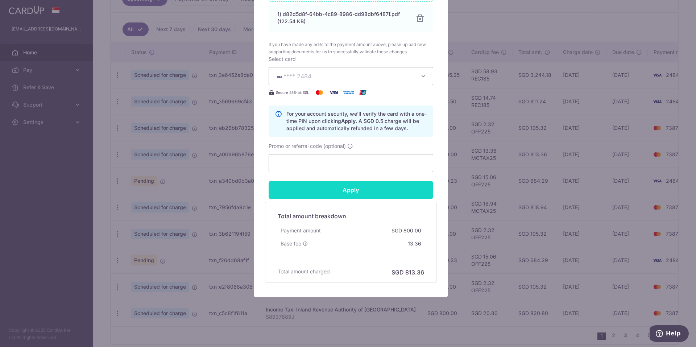
click at [382, 195] on input "Apply" at bounding box center [351, 190] width 165 height 18
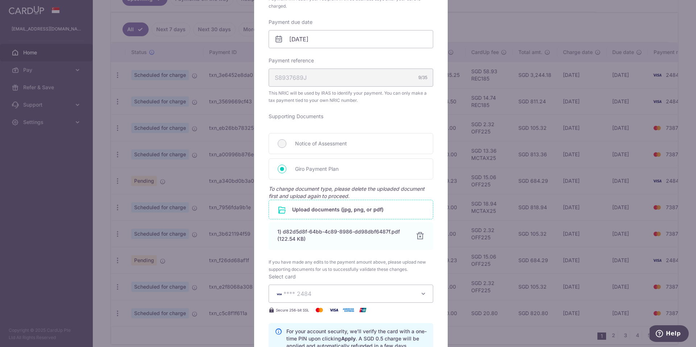
scroll to position [326, 0]
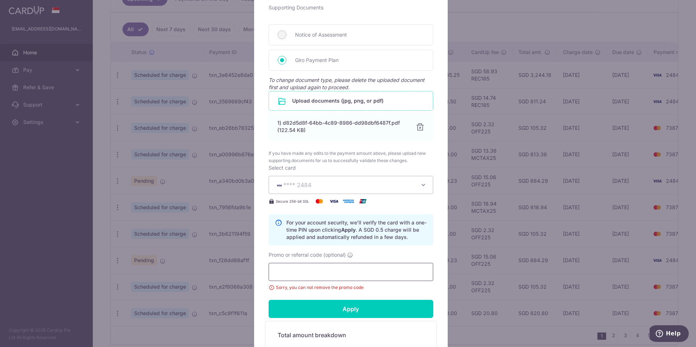
click at [343, 271] on input "Promo or referral code (optional)" at bounding box center [351, 272] width 165 height 18
type input "OFF225"
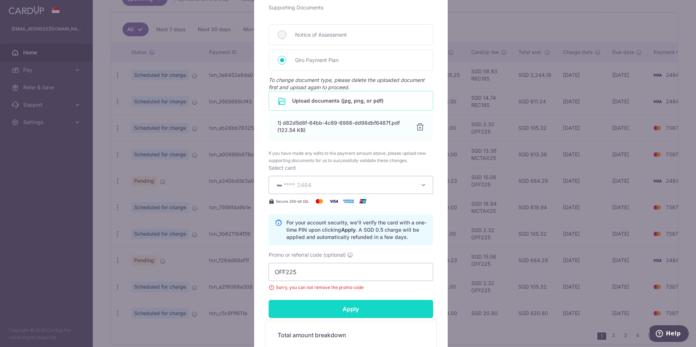
click at [330, 314] on input "Apply" at bounding box center [351, 309] width 165 height 18
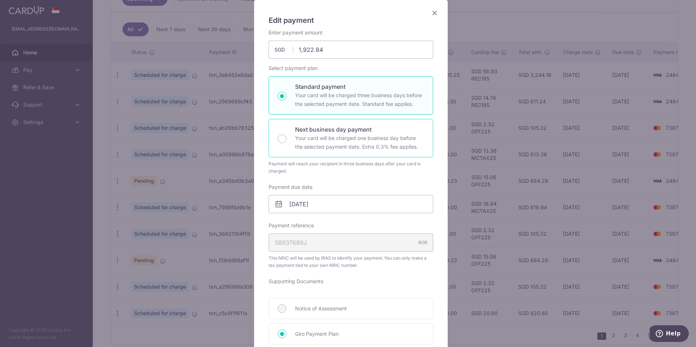
scroll to position [0, 0]
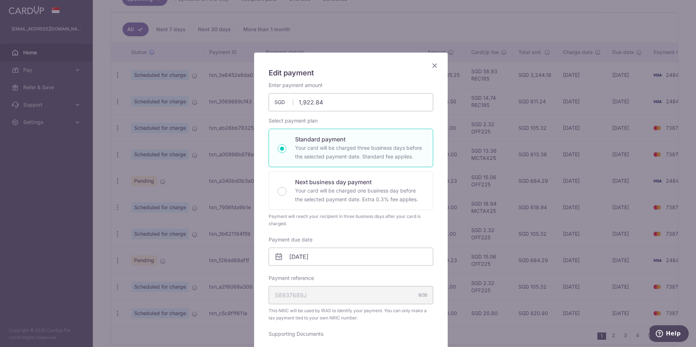
click at [433, 66] on icon "Close" at bounding box center [435, 65] width 9 height 9
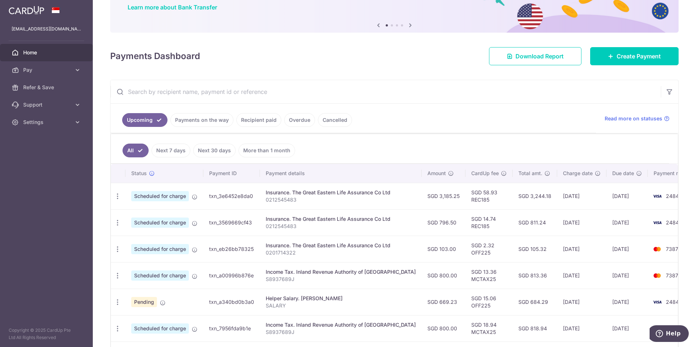
scroll to position [181, 0]
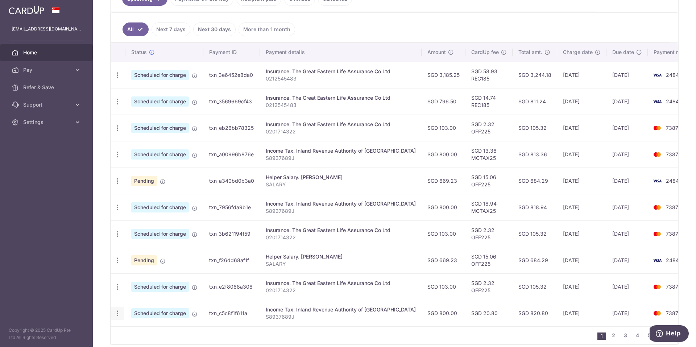
click at [117, 317] on icon "button" at bounding box center [118, 314] width 8 height 8
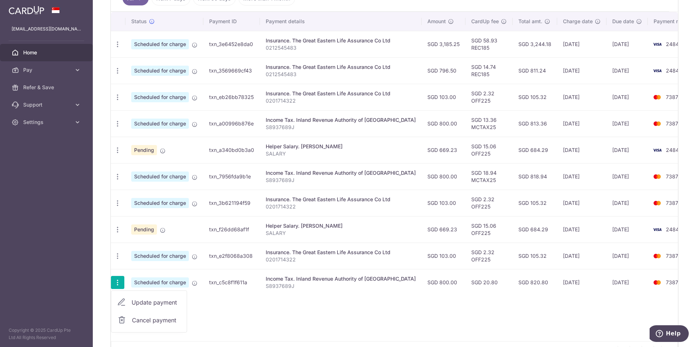
scroll to position [254, 0]
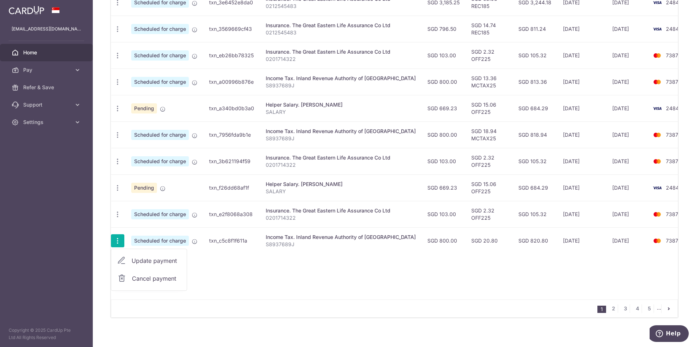
click at [169, 262] on span "Update payment" at bounding box center [156, 260] width 49 height 9
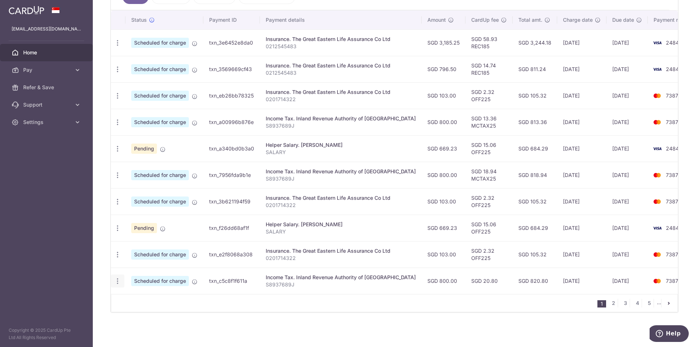
scroll to position [214, 0]
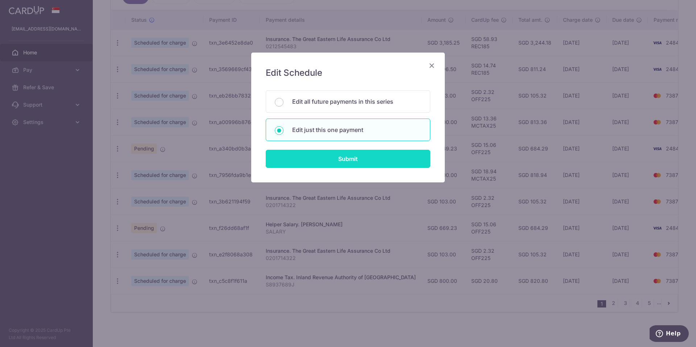
click at [390, 156] on input "Submit" at bounding box center [348, 159] width 165 height 18
radio input "true"
type input "800.00"
type input "[DATE]"
type input "S8937689J"
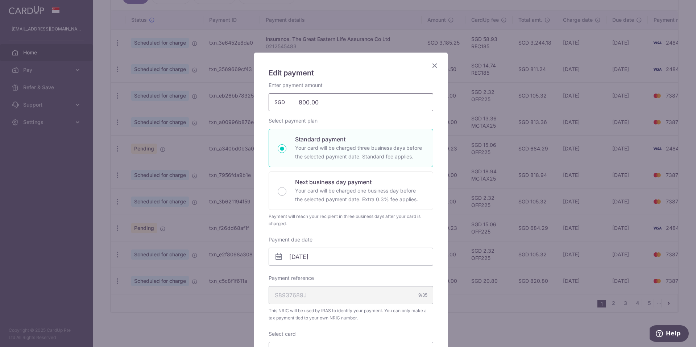
drag, startPoint x: 341, startPoint y: 103, endPoint x: 239, endPoint y: 97, distance: 101.7
click at [239, 97] on div "Edit payment By clicking apply, you will make changes to all payments to Inland…" at bounding box center [348, 173] width 696 height 347
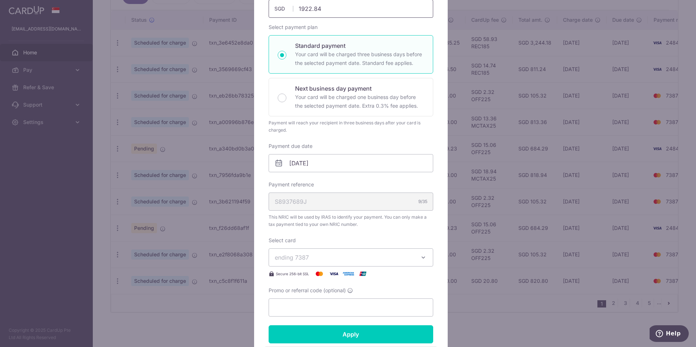
scroll to position [109, 0]
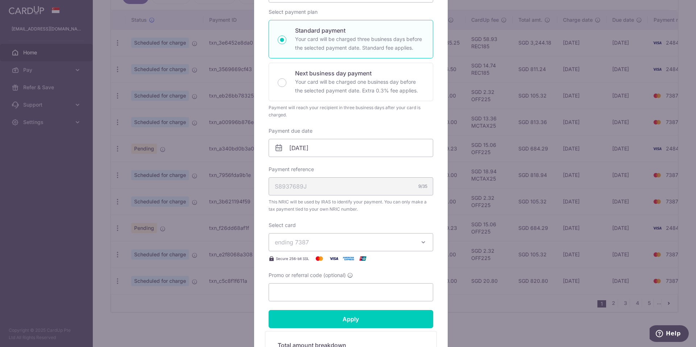
type input "1,922.84"
click at [344, 240] on div "Enter payment amount 1,922.84 1922.84 SGD To change the payment amount, please …" at bounding box center [351, 137] width 165 height 329
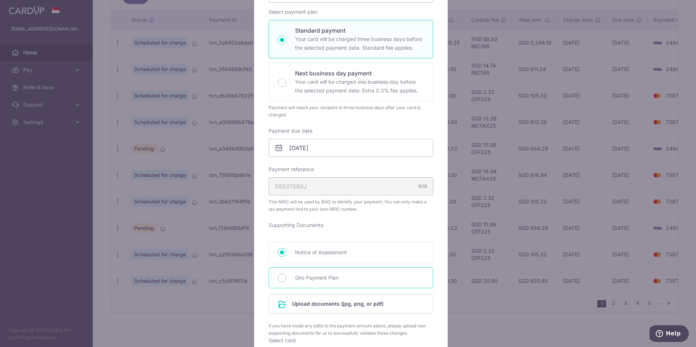
click at [346, 280] on span "Giro Payment Plan" at bounding box center [359, 278] width 129 height 9
click at [287, 280] on input "Giro Payment Plan" at bounding box center [282, 278] width 9 height 9
radio input "true"
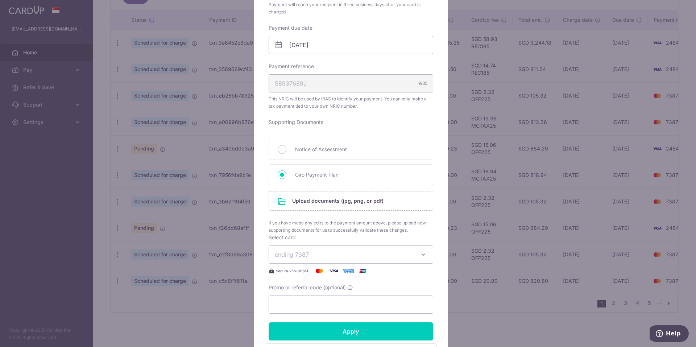
scroll to position [218, 0]
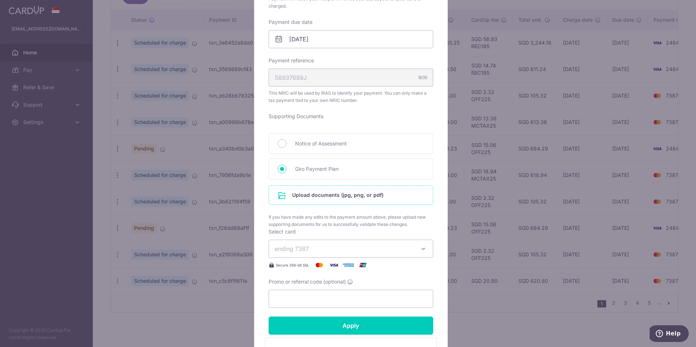
click at [365, 201] on input "file" at bounding box center [351, 195] width 164 height 19
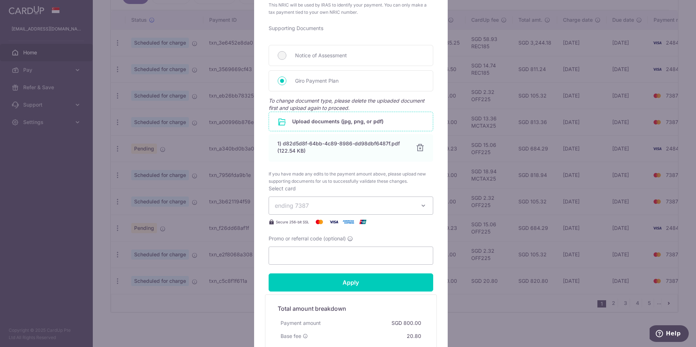
scroll to position [326, 0]
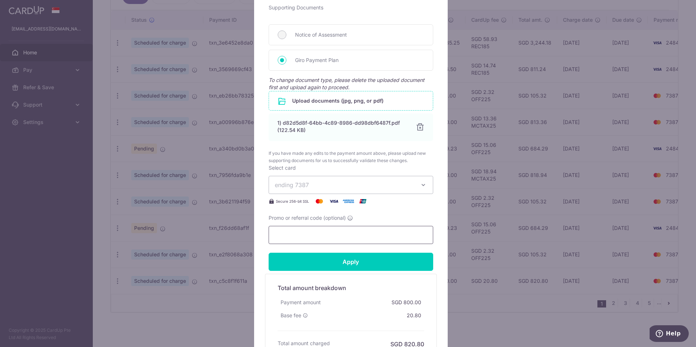
click at [414, 235] on input "Promo or referral code (optional)" at bounding box center [351, 235] width 165 height 18
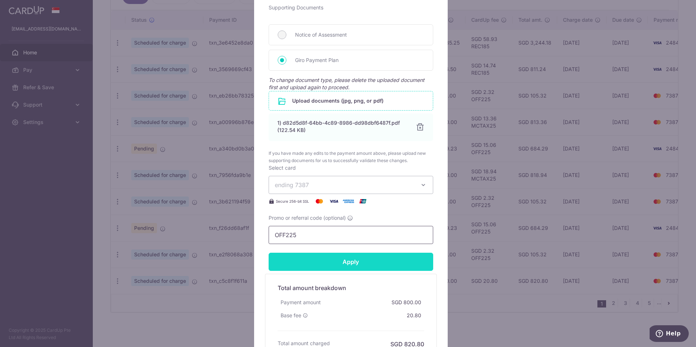
type input "OFF225"
click at [394, 266] on input "Apply" at bounding box center [351, 262] width 165 height 18
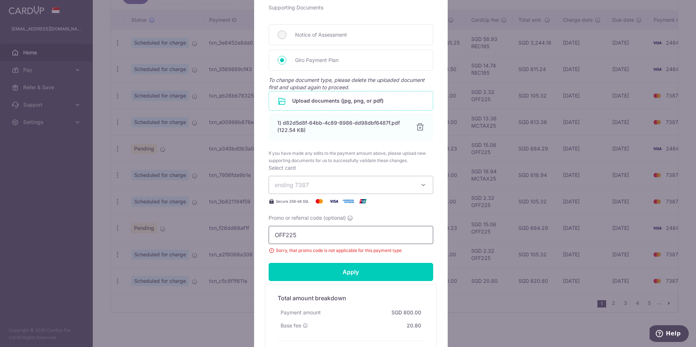
drag, startPoint x: 323, startPoint y: 234, endPoint x: 238, endPoint y: 229, distance: 85.0
click at [238, 229] on div "Edit payment By clicking apply, you will make changes to all payments to Inland…" at bounding box center [348, 173] width 696 height 347
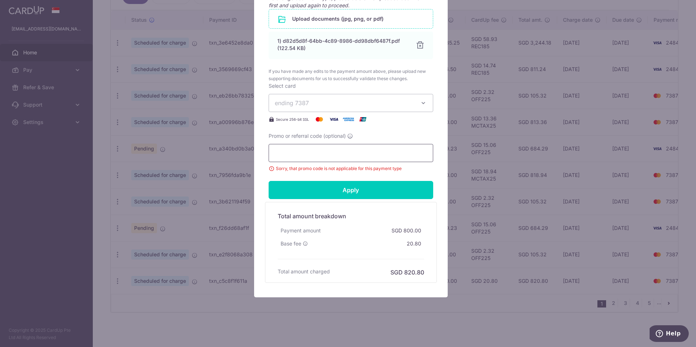
scroll to position [411, 0]
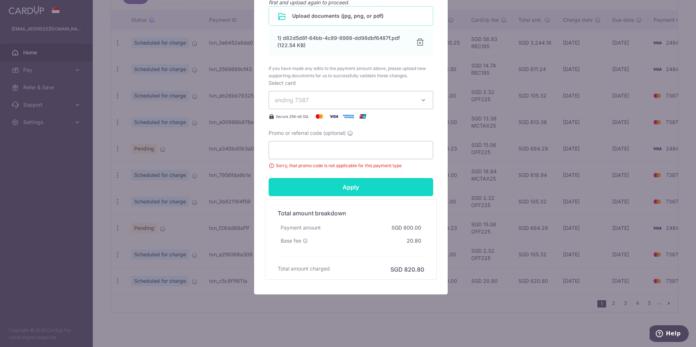
click at [354, 185] on input "Apply" at bounding box center [351, 187] width 165 height 18
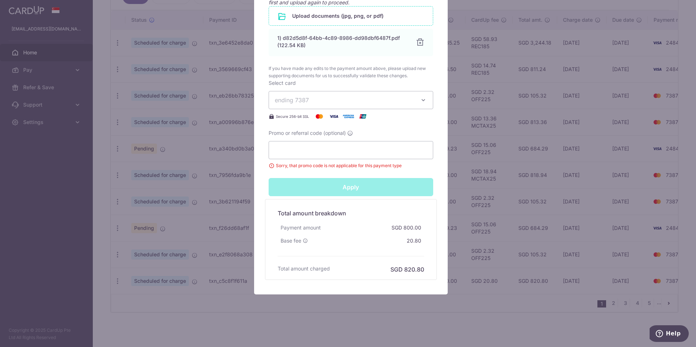
type input "Successfully Applied"
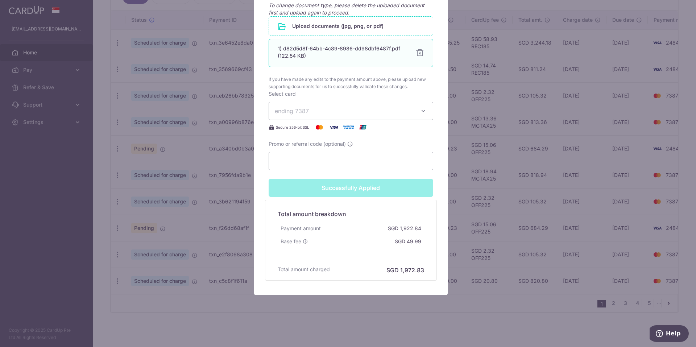
scroll to position [427, 0]
click at [374, 162] on input "Promo or referral code (optional)" at bounding box center [351, 160] width 165 height 18
paste input "MLTAX25"
type input "MLTAX25"
type input "Apply"
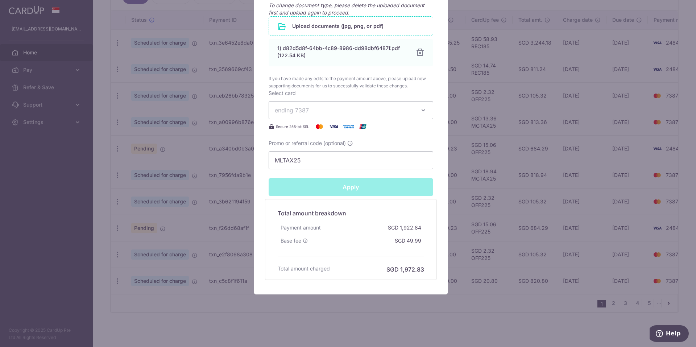
click at [349, 188] on div "Apply" at bounding box center [350, 187] width 173 height 18
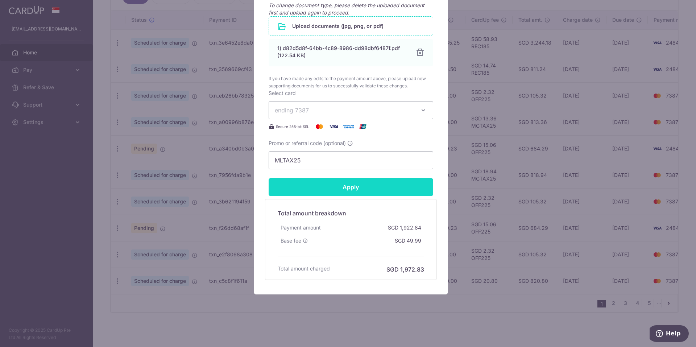
click at [349, 184] on input "Apply" at bounding box center [351, 187] width 165 height 18
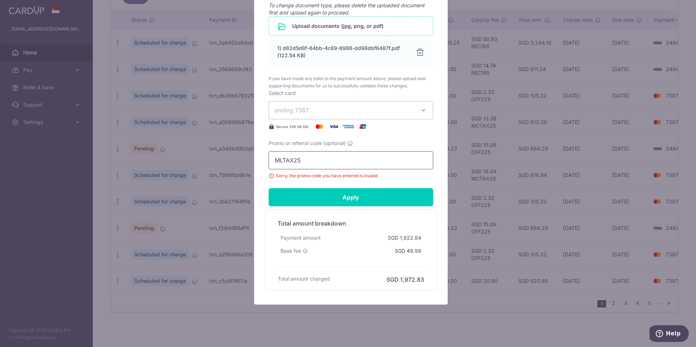
drag, startPoint x: 300, startPoint y: 163, endPoint x: 211, endPoint y: 164, distance: 88.9
click at [211, 164] on div "Edit payment By clicking apply, you will make changes to all payments to Inland…" at bounding box center [348, 173] width 696 height 347
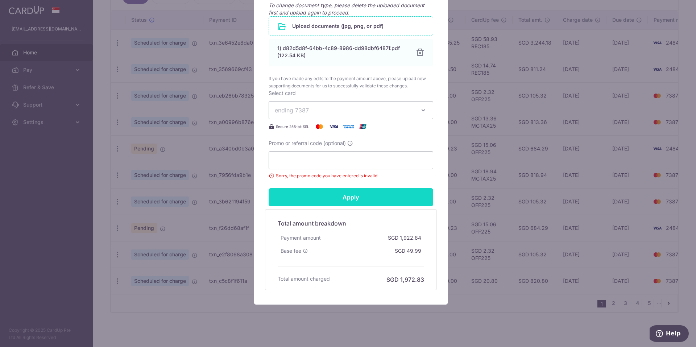
click at [388, 193] on input "Apply" at bounding box center [351, 197] width 165 height 18
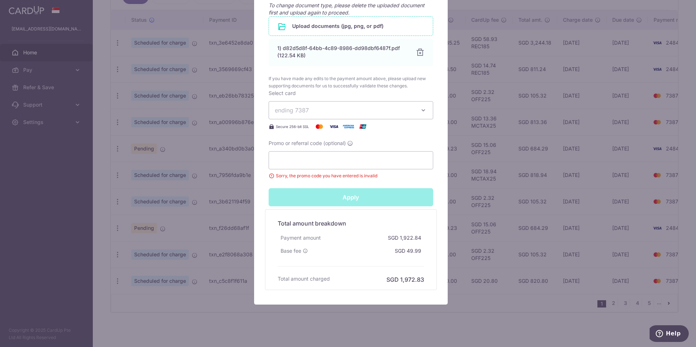
type input "Successfully Applied"
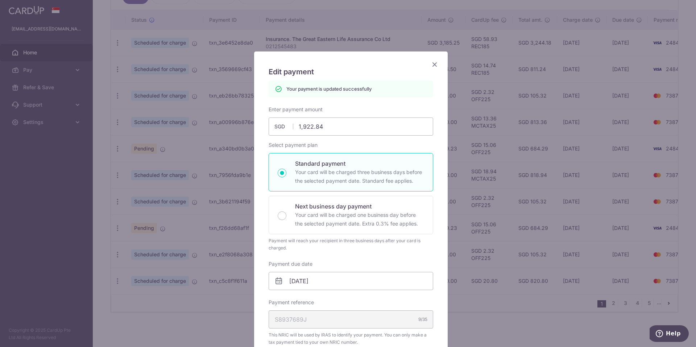
scroll to position [0, 0]
click at [435, 67] on icon "Close" at bounding box center [435, 65] width 9 height 9
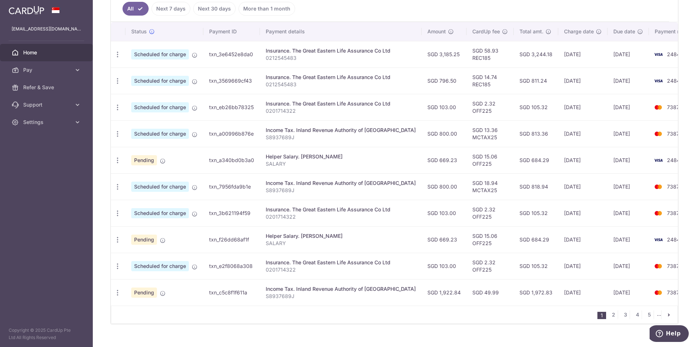
scroll to position [214, 0]
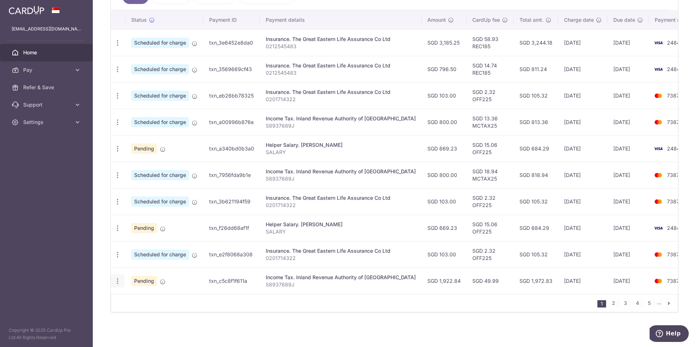
click at [116, 280] on icon "button" at bounding box center [118, 281] width 8 height 8
click at [159, 300] on span "Update payment" at bounding box center [156, 301] width 49 height 9
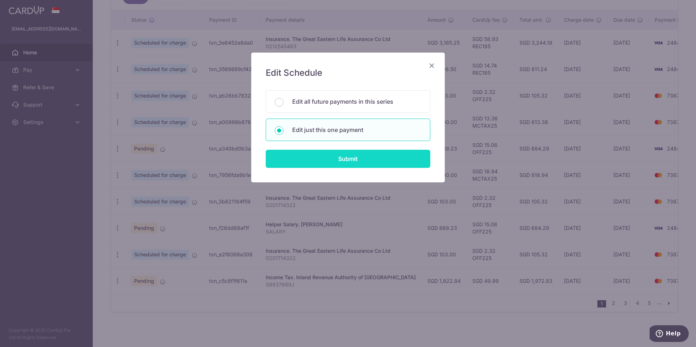
click at [336, 154] on input "Submit" at bounding box center [348, 159] width 165 height 18
radio input "true"
type input "1,922.84"
type input "[DATE]"
type input "S8937689J"
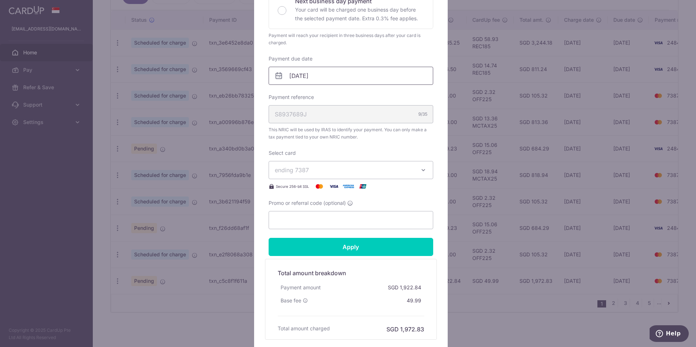
scroll to position [181, 0]
click at [353, 173] on span "ending 7387" at bounding box center [344, 169] width 139 height 9
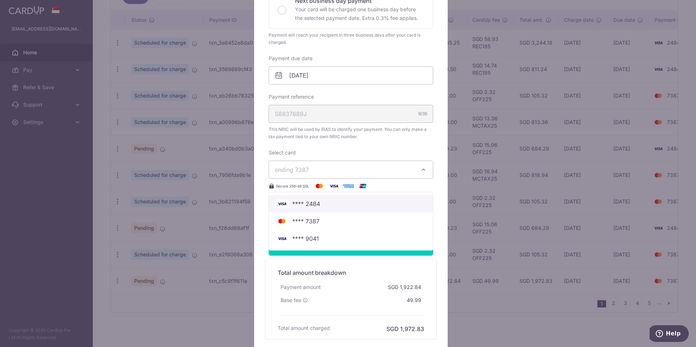
click at [340, 203] on span "**** 2484" at bounding box center [351, 204] width 152 height 9
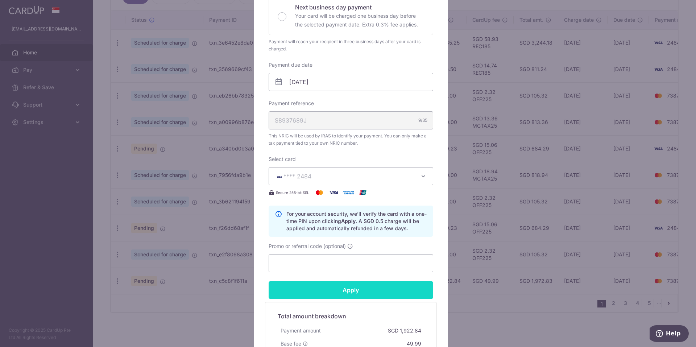
scroll to position [278, 0]
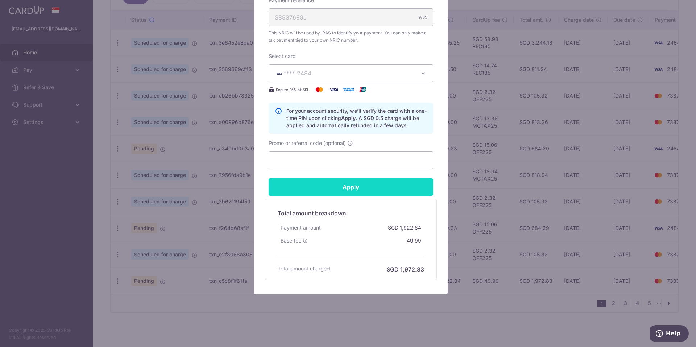
click at [354, 191] on input "Apply" at bounding box center [351, 187] width 165 height 18
click at [392, 192] on input "Apply" at bounding box center [351, 187] width 165 height 18
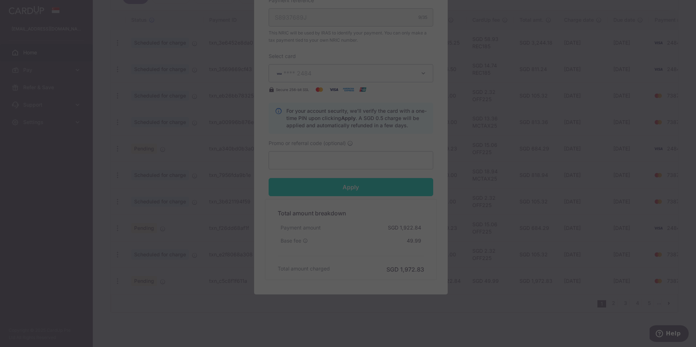
type input "Successfully Applied"
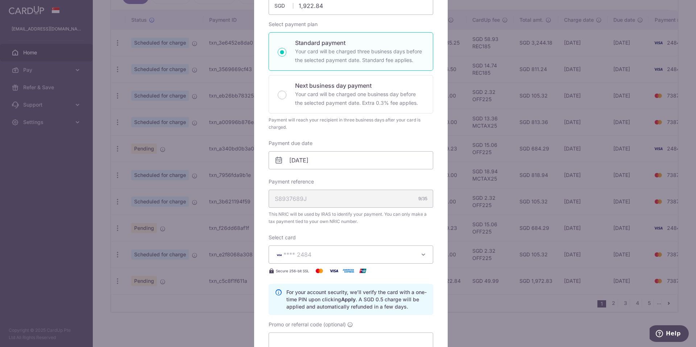
scroll to position [0, 0]
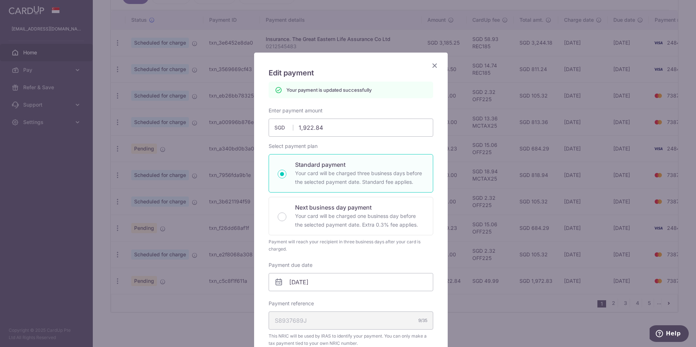
click at [432, 63] on icon "Close" at bounding box center [435, 65] width 9 height 9
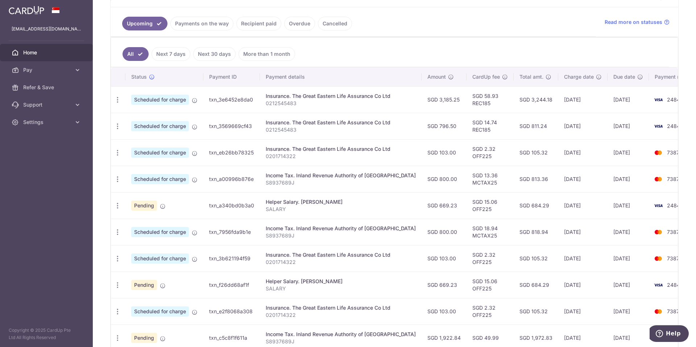
scroll to position [217, 0]
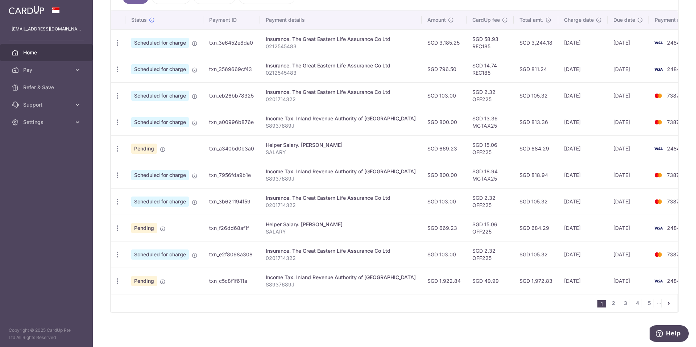
drag, startPoint x: 379, startPoint y: 198, endPoint x: 314, endPoint y: 174, distance: 68.4
click at [314, 174] on tbody "Update payment Cancel payment Scheduled for charge txn_3e6452e8da0 Insurance. T…" at bounding box center [407, 161] width 593 height 265
click at [314, 175] on p "S8937689J" at bounding box center [341, 178] width 150 height 7
click at [610, 302] on link "2" at bounding box center [613, 303] width 9 height 9
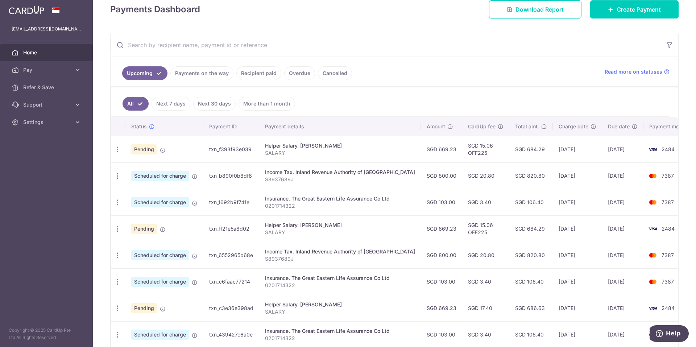
scroll to position [109, 0]
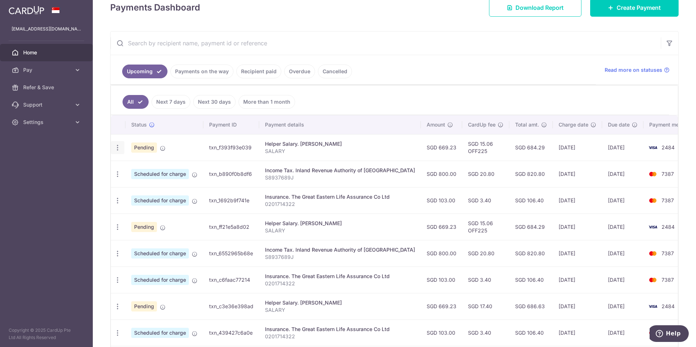
click at [120, 147] on icon "button" at bounding box center [118, 148] width 8 height 8
click at [331, 176] on p "S8937689J" at bounding box center [340, 177] width 150 height 7
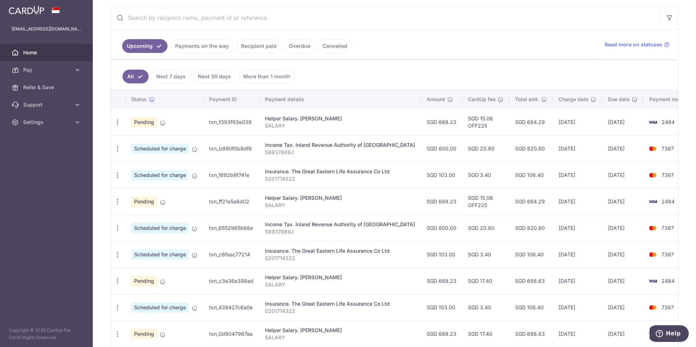
scroll to position [145, 0]
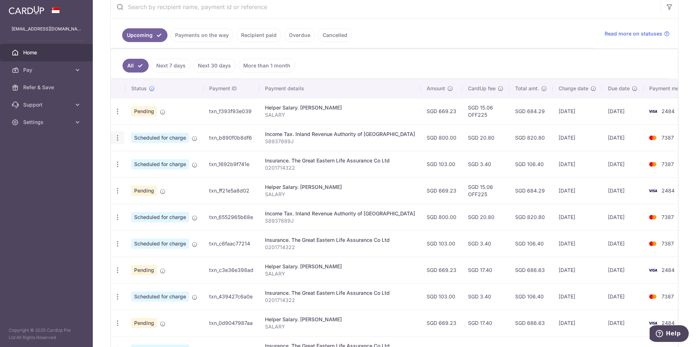
click at [118, 141] on icon "button" at bounding box center [118, 138] width 8 height 8
click at [140, 153] on span "Update payment" at bounding box center [156, 157] width 49 height 9
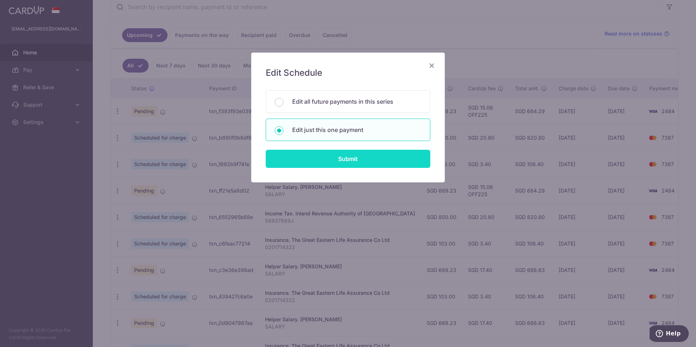
click at [317, 159] on input "Submit" at bounding box center [348, 159] width 165 height 18
radio input "true"
type input "800.00"
type input "[DATE]"
type input "S8937689J"
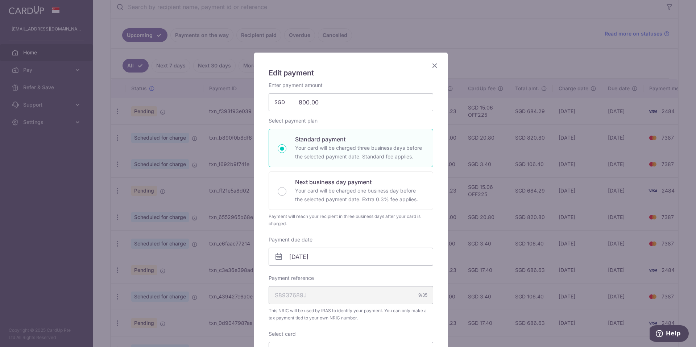
click at [434, 67] on icon "Close" at bounding box center [435, 65] width 9 height 9
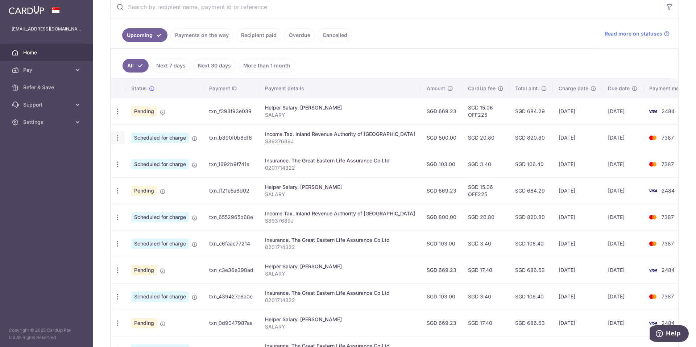
click at [120, 137] on icon "button" at bounding box center [118, 138] width 8 height 8
click at [147, 156] on span "Update payment" at bounding box center [156, 157] width 49 height 9
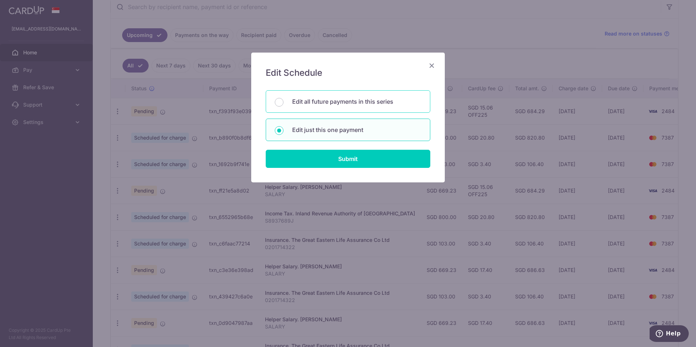
click at [346, 96] on div "Edit all future payments in this series" at bounding box center [348, 101] width 165 height 22
radio input "true"
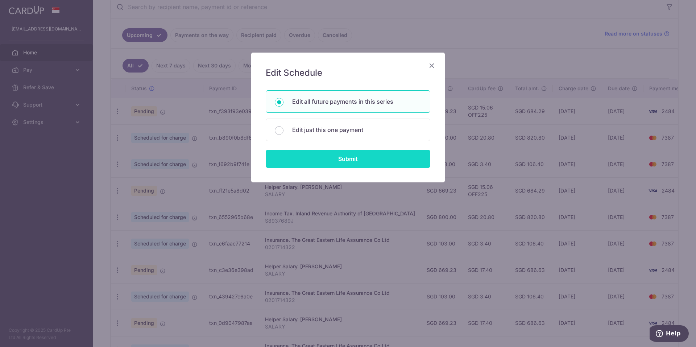
click at [377, 160] on input "Submit" at bounding box center [348, 159] width 165 height 18
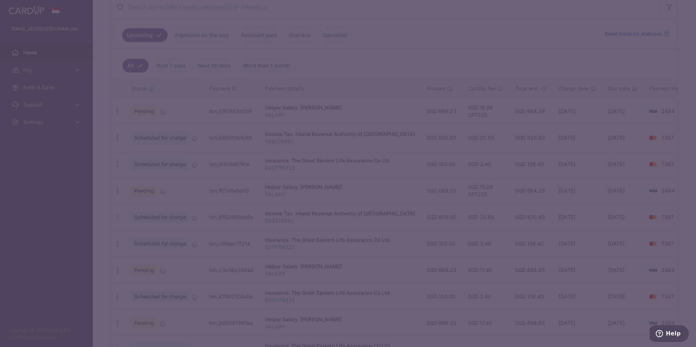
radio input "true"
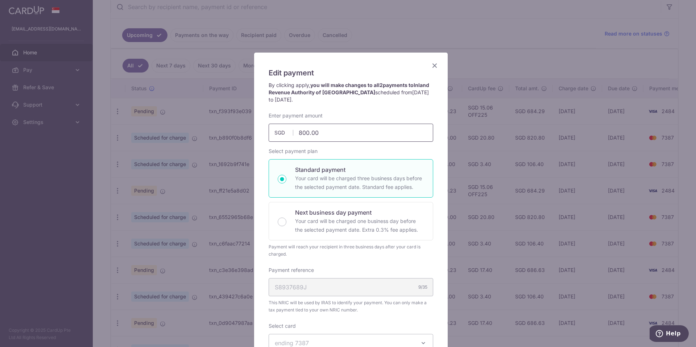
drag, startPoint x: 359, startPoint y: 131, endPoint x: 204, endPoint y: 127, distance: 155.3
click at [204, 127] on div "Edit payment By clicking apply, you will make changes to all 2 payments to Inla…" at bounding box center [348, 173] width 696 height 347
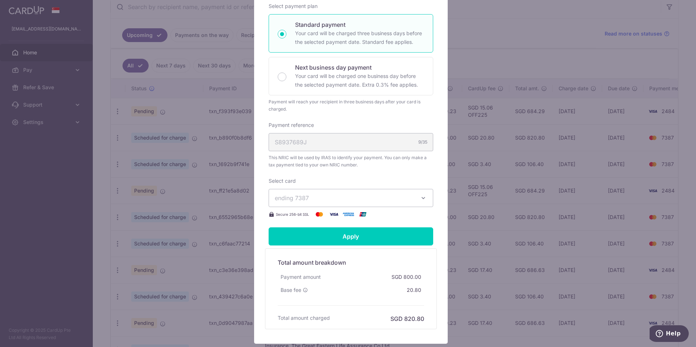
type input "1,922.84"
click at [363, 206] on div "Enter payment amount 1,922.84 1922.84 SGD To change the payment amount, please …" at bounding box center [351, 93] width 165 height 252
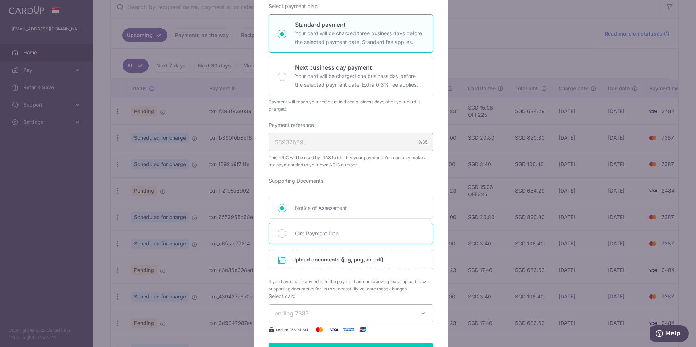
click at [357, 234] on span "Giro Payment Plan" at bounding box center [359, 233] width 129 height 9
click at [287, 234] on input "Giro Payment Plan" at bounding box center [282, 233] width 9 height 9
radio input "true"
click at [345, 256] on input "file" at bounding box center [351, 259] width 164 height 19
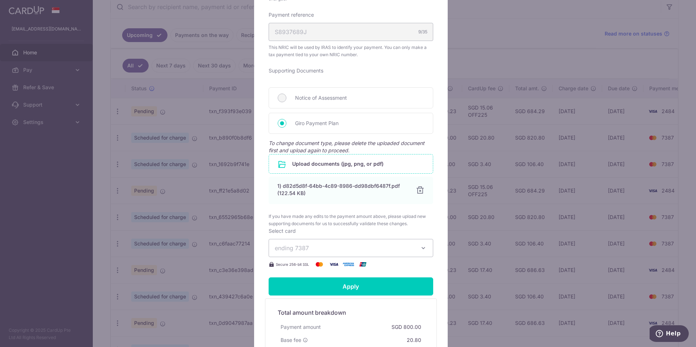
scroll to position [290, 0]
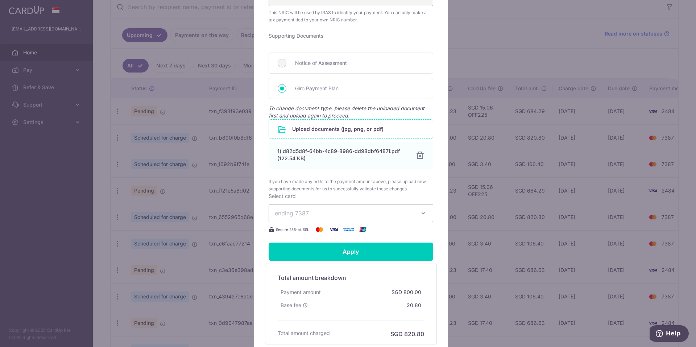
click at [379, 219] on button "ending 7387" at bounding box center [351, 213] width 165 height 18
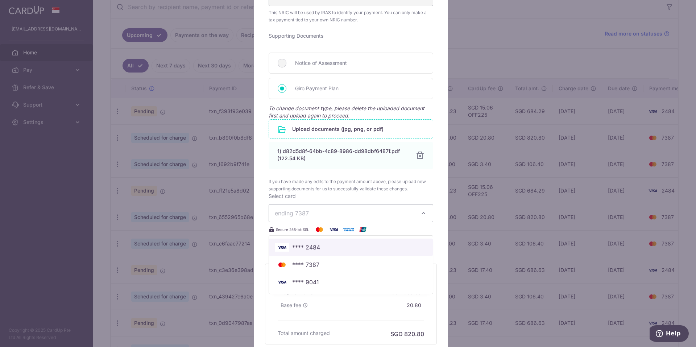
click at [367, 246] on span "**** 2484" at bounding box center [351, 247] width 152 height 9
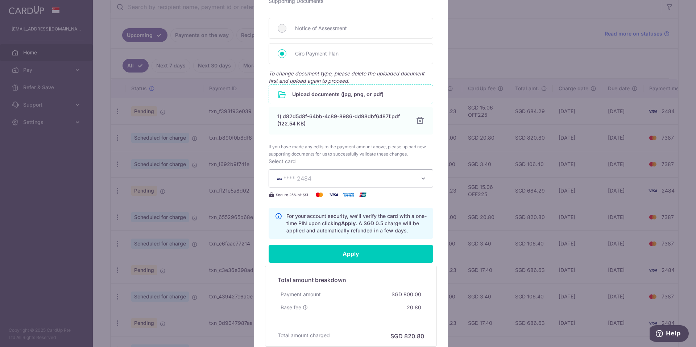
scroll to position [363, 0]
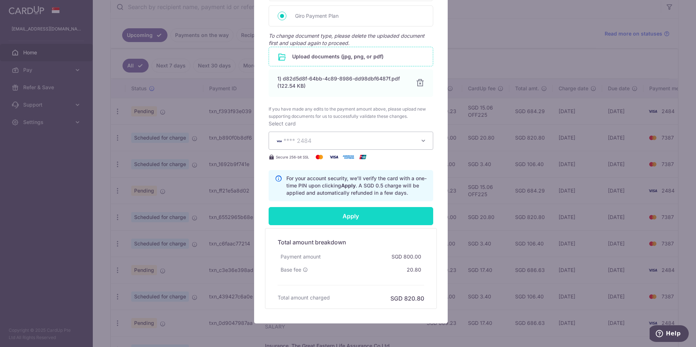
click at [386, 217] on input "Apply" at bounding box center [351, 216] width 165 height 18
type input "Successfully Applied"
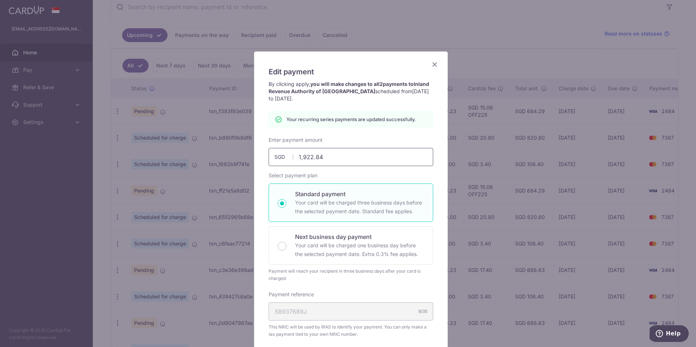
scroll to position [0, 0]
click at [433, 67] on icon "Close" at bounding box center [435, 65] width 9 height 9
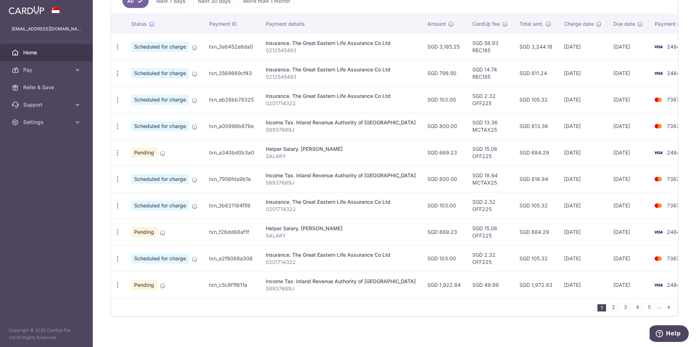
scroll to position [214, 0]
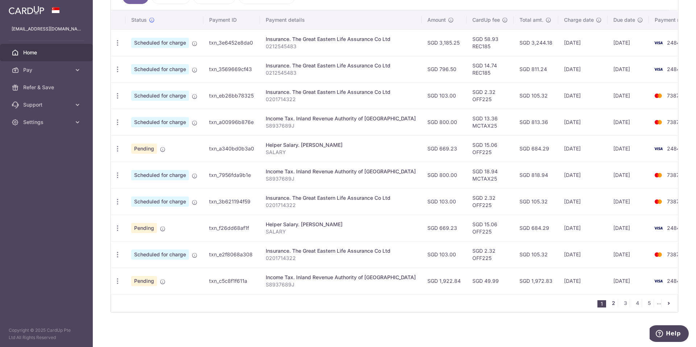
drag, startPoint x: 610, startPoint y: 301, endPoint x: 577, endPoint y: 333, distance: 45.9
click at [610, 301] on link "2" at bounding box center [613, 303] width 9 height 9
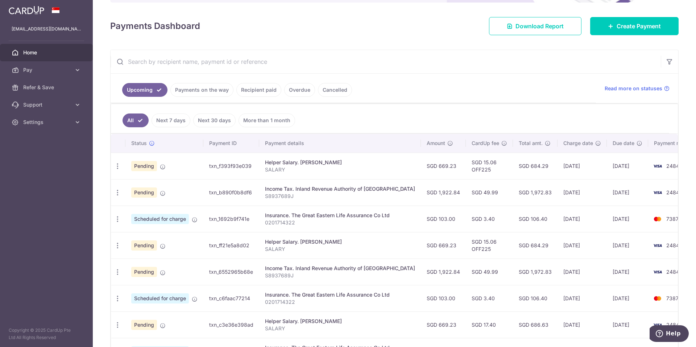
scroll to position [109, 0]
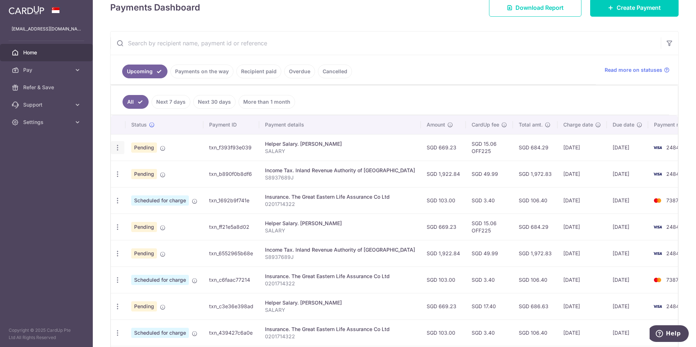
click at [117, 146] on icon "button" at bounding box center [118, 148] width 8 height 8
click at [143, 171] on span "Update payment" at bounding box center [156, 167] width 49 height 9
radio input "true"
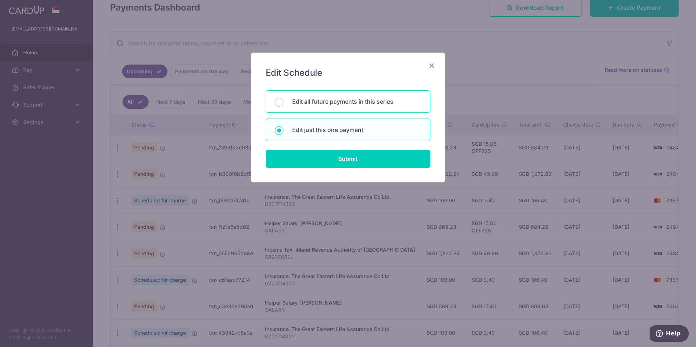
click at [365, 106] on p "Edit all future payments in this series" at bounding box center [356, 101] width 129 height 9
click at [284, 106] on input "Edit all future payments in this series" at bounding box center [279, 102] width 9 height 9
radio input "true"
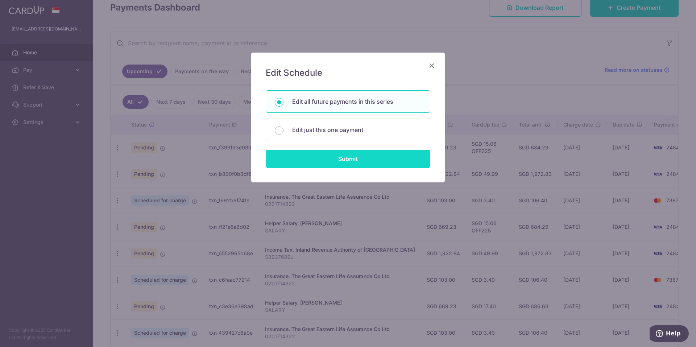
click at [371, 157] on input "Submit" at bounding box center [348, 159] width 165 height 18
radio input "true"
type input "669.23"
type input "SALARY"
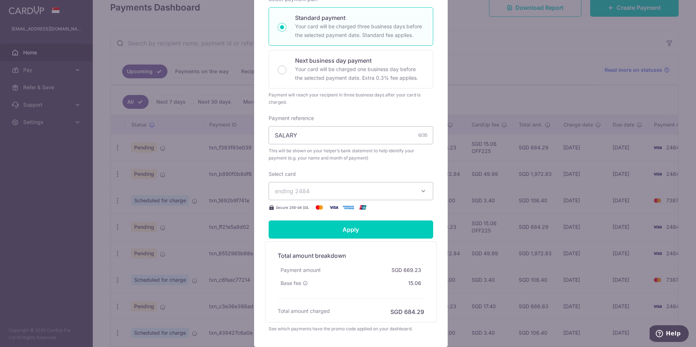
scroll to position [145, 0]
click at [380, 190] on span "ending 2484" at bounding box center [344, 190] width 139 height 9
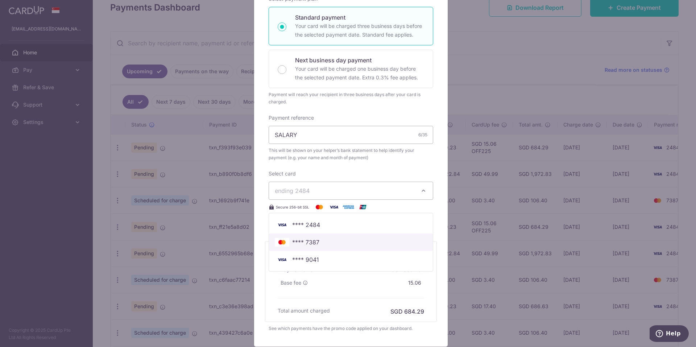
click at [342, 239] on span "**** 7387" at bounding box center [351, 242] width 152 height 9
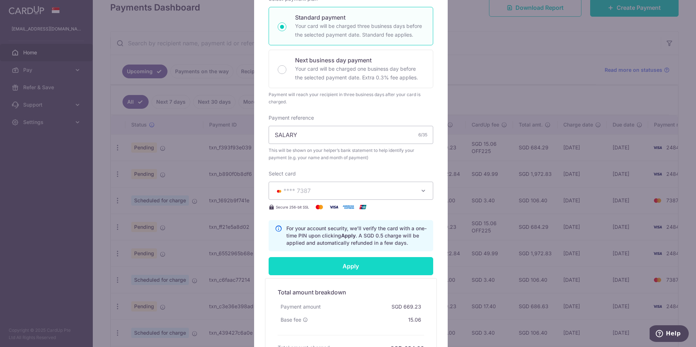
click at [359, 265] on input "Apply" at bounding box center [351, 266] width 165 height 18
type input "Successfully Applied"
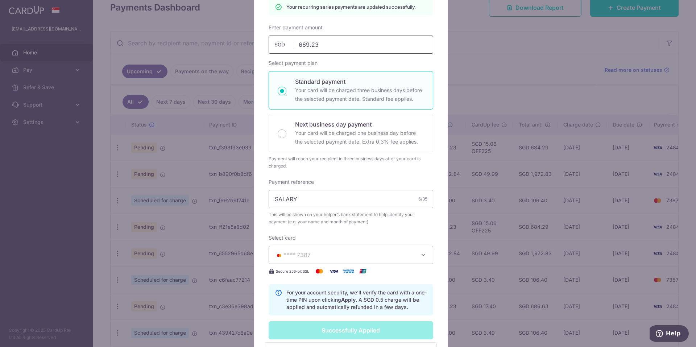
scroll to position [0, 0]
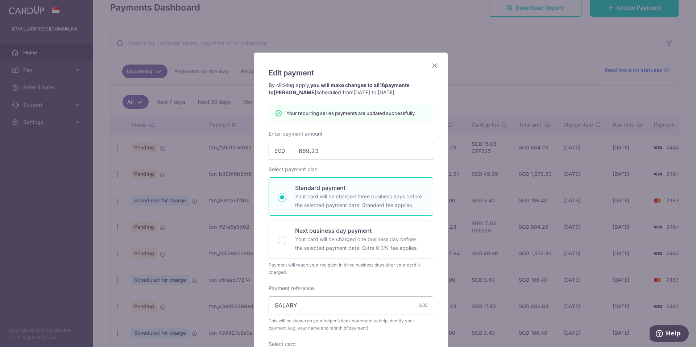
click at [432, 67] on icon "Close" at bounding box center [435, 65] width 9 height 9
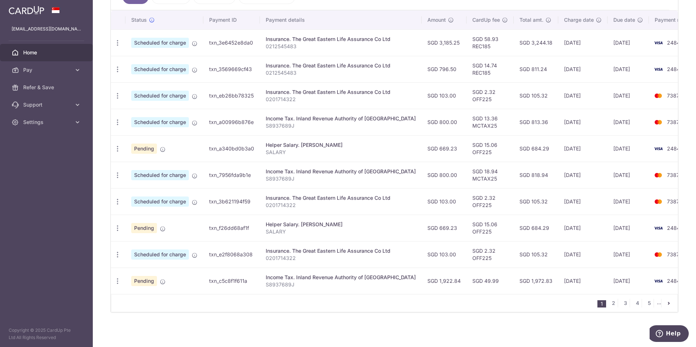
scroll to position [217, 0]
click at [610, 304] on link "2" at bounding box center [613, 303] width 9 height 9
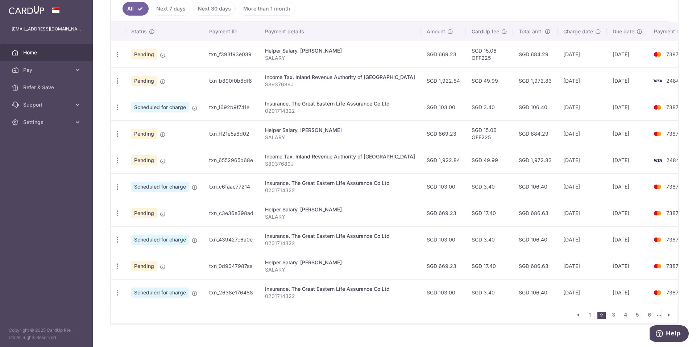
scroll to position [214, 0]
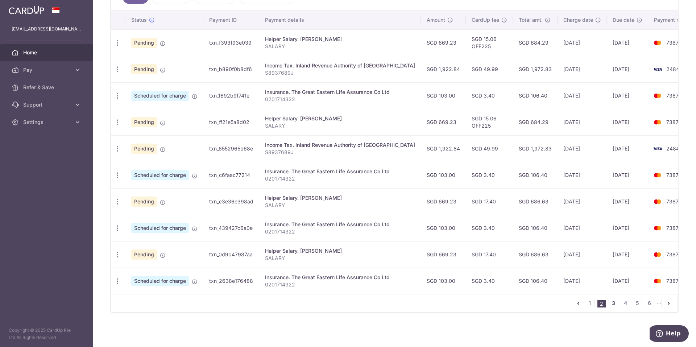
click at [610, 301] on link "3" at bounding box center [613, 303] width 9 height 9
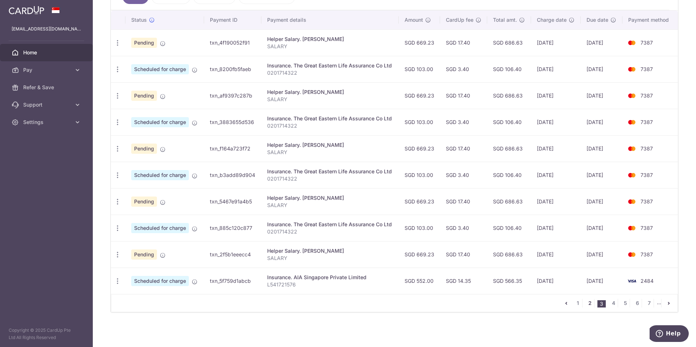
click at [588, 302] on link "2" at bounding box center [590, 303] width 9 height 9
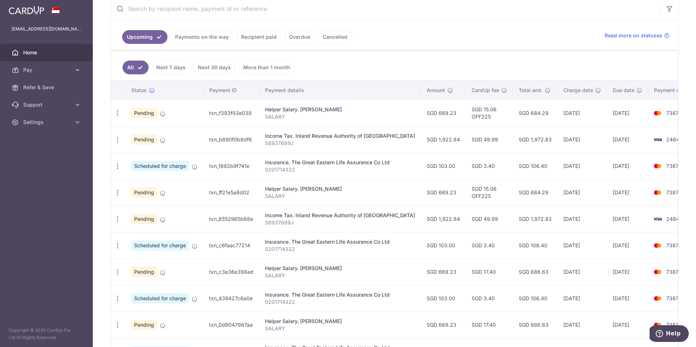
scroll to position [181, 0]
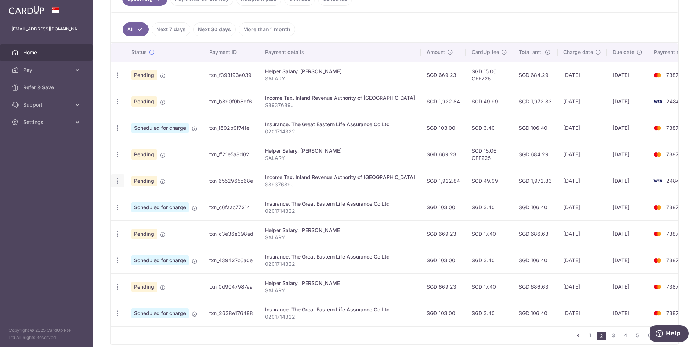
click at [120, 183] on icon "button" at bounding box center [118, 181] width 8 height 8
click at [156, 205] on span "Update payment" at bounding box center [156, 201] width 49 height 9
radio input "true"
type input "1,922.84"
type input "[DATE]"
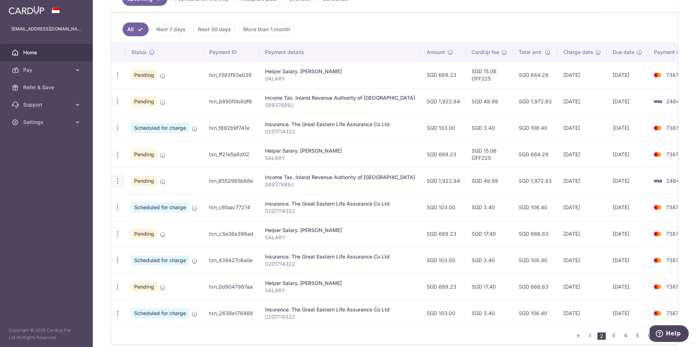
type input "S8937689J"
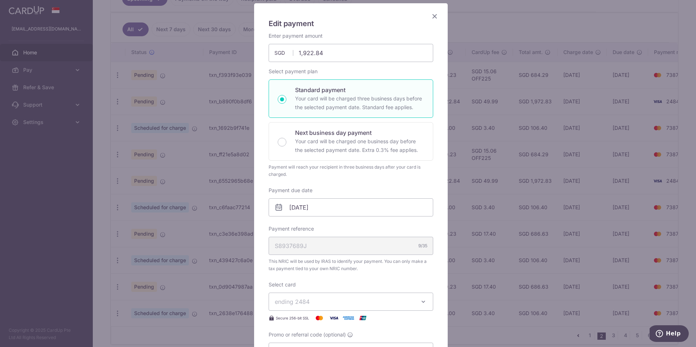
scroll to position [36, 0]
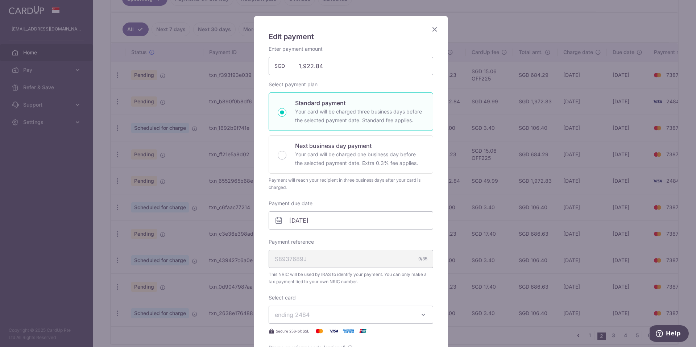
click at [431, 29] on icon "Close" at bounding box center [435, 29] width 9 height 9
